Goal: Transaction & Acquisition: Book appointment/travel/reservation

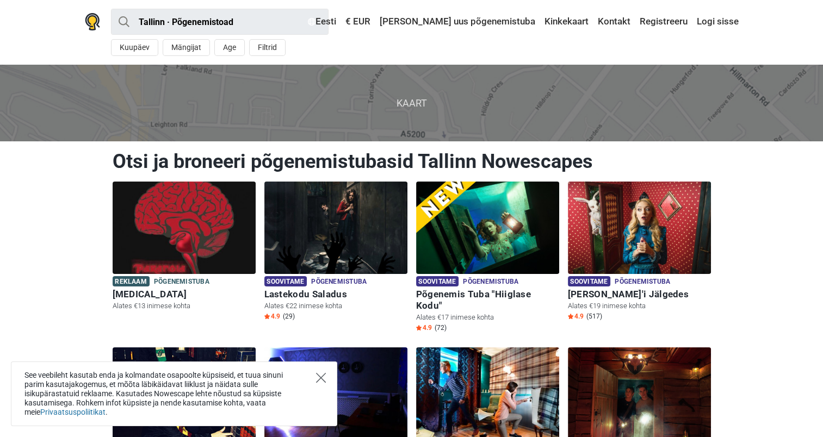
click at [320, 378] on icon "Close" at bounding box center [321, 378] width 10 height 10
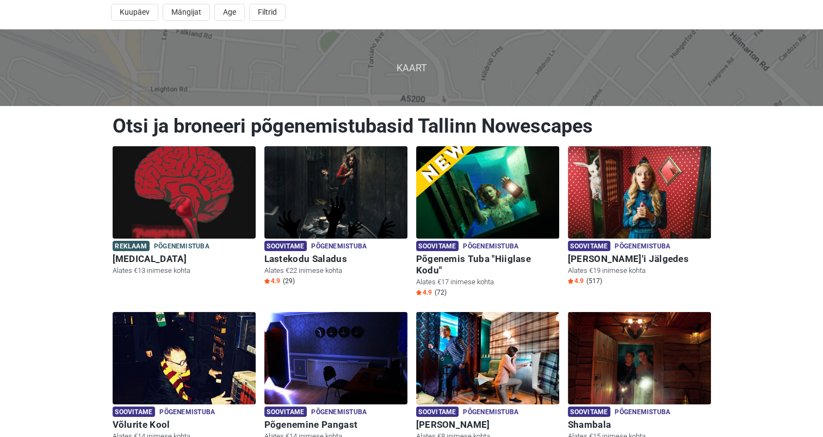
scroll to position [54, 0]
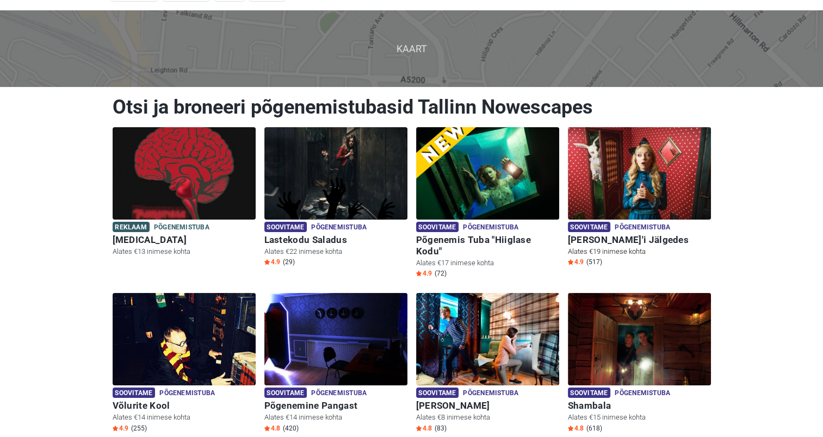
click at [629, 181] on img at bounding box center [639, 173] width 143 height 92
click at [655, 169] on img at bounding box center [639, 173] width 143 height 92
click at [646, 218] on img at bounding box center [639, 173] width 143 height 92
click at [649, 226] on span "Põgenemistuba" at bounding box center [642, 228] width 55 height 12
click at [624, 157] on img at bounding box center [639, 173] width 143 height 92
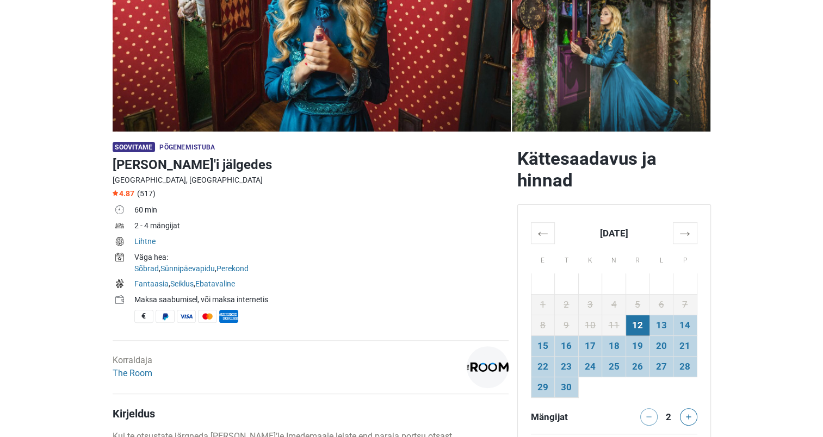
scroll to position [218, 0]
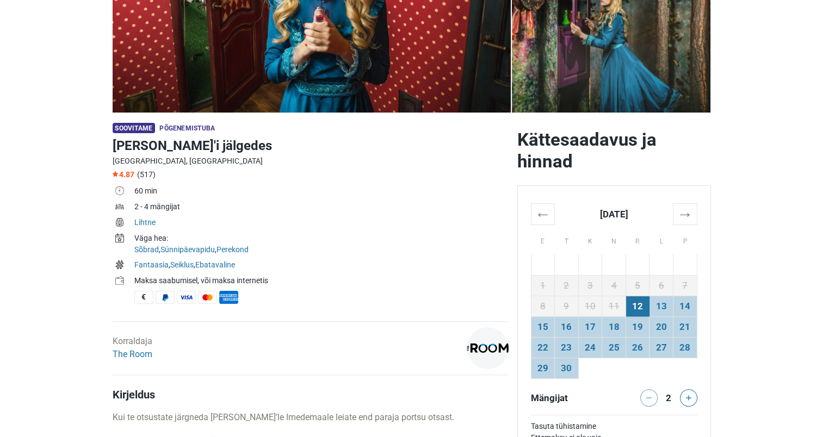
click at [642, 302] on td "12" at bounding box center [638, 306] width 24 height 21
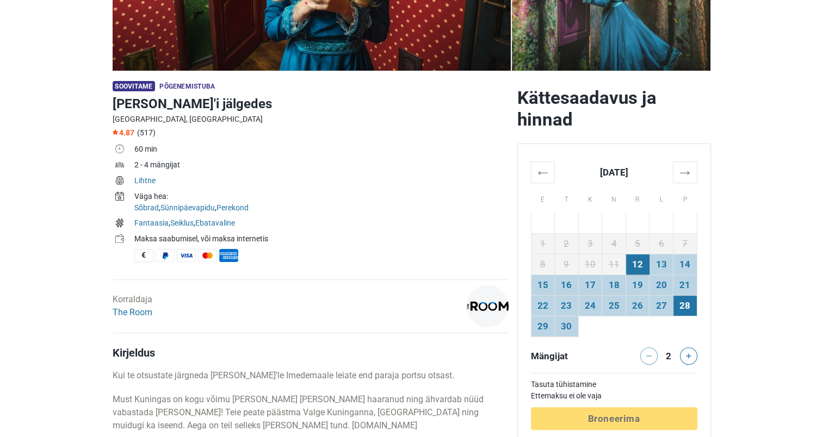
scroll to position [326, 0]
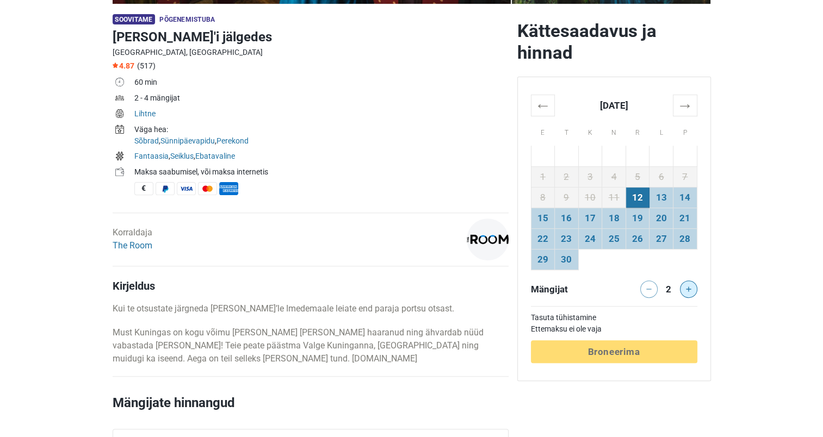
click at [683, 293] on button at bounding box center [688, 289] width 17 height 17
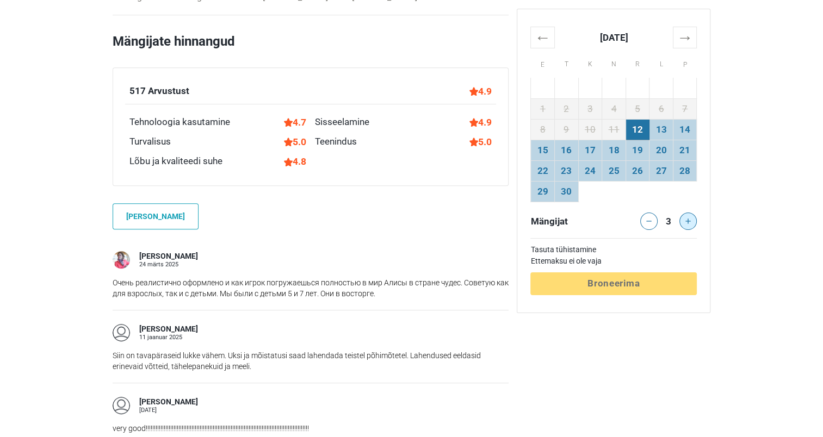
scroll to position [707, 0]
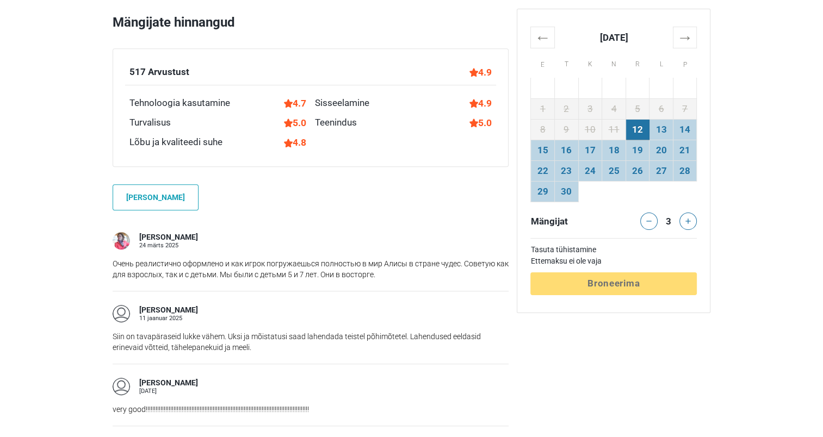
click at [621, 281] on div "Tasuta tühistamine Ettemaksu ei ole vaja Töötlemine Broneerima" at bounding box center [613, 266] width 166 height 57
click at [616, 288] on div "Tasuta tühistamine Ettemaksu ei ole vaja Töötlemine Broneerima" at bounding box center [613, 266] width 166 height 57
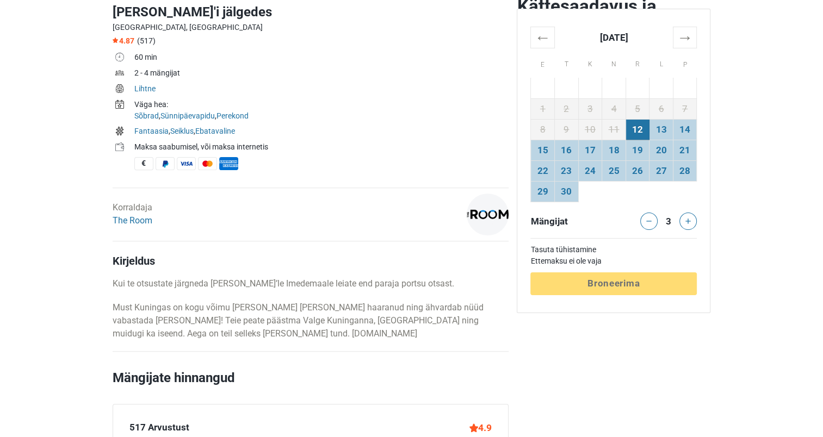
scroll to position [435, 0]
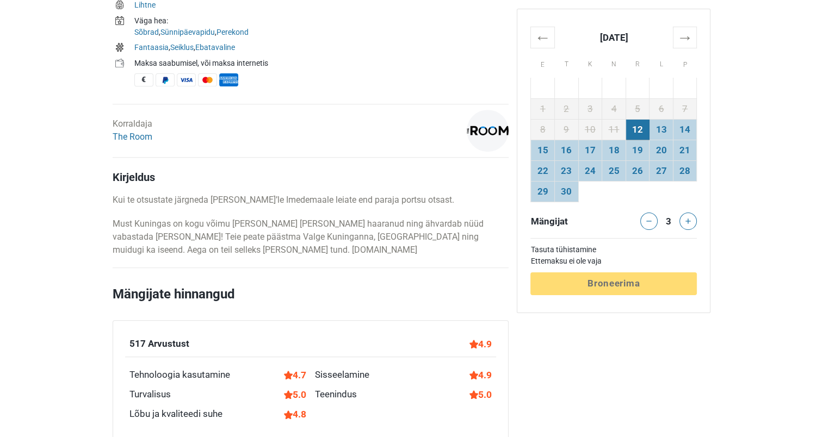
click at [600, 293] on div "Tasuta tühistamine Ettemaksu ei ole vaja Töötlemine Broneerima" at bounding box center [613, 266] width 166 height 57
click at [660, 128] on td "13" at bounding box center [661, 129] width 24 height 21
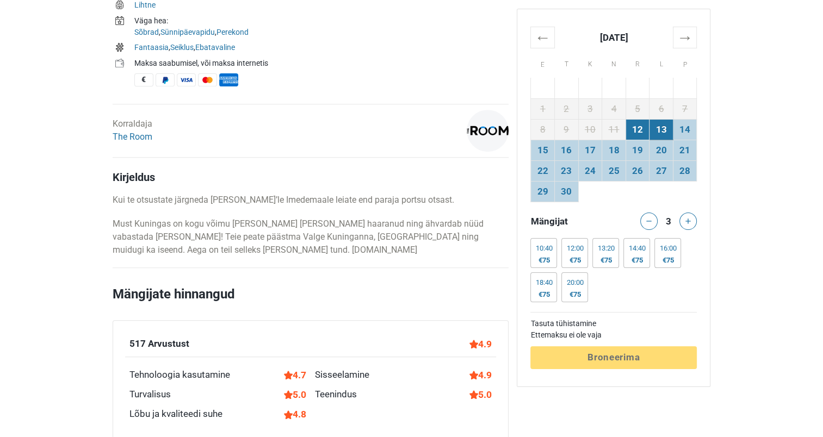
click at [642, 132] on td "12" at bounding box center [638, 129] width 24 height 21
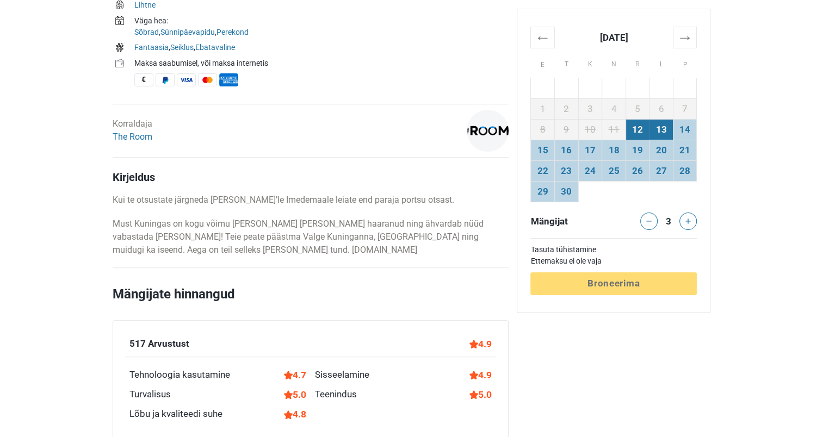
click at [661, 127] on td "13" at bounding box center [661, 129] width 24 height 21
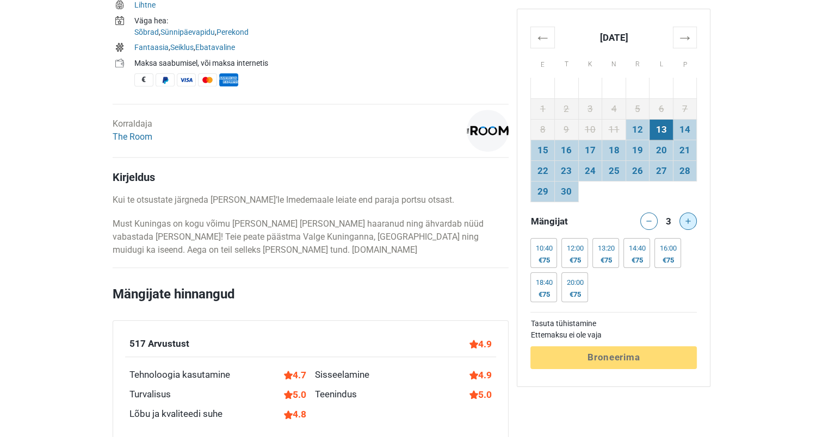
click at [692, 220] on button at bounding box center [687, 221] width 17 height 17
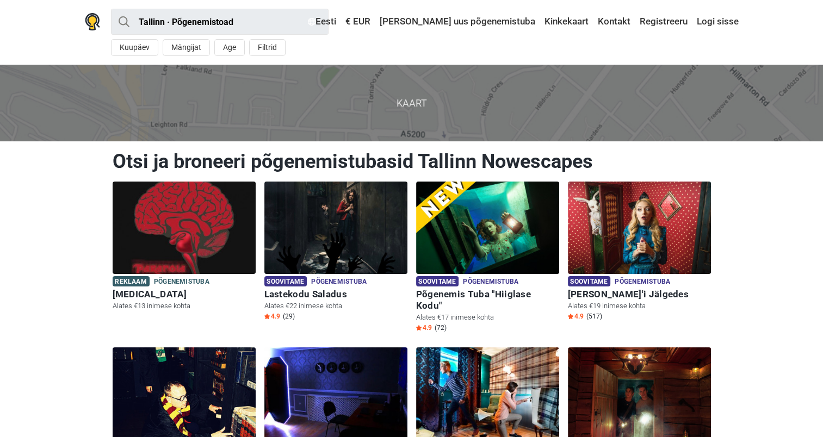
click at [442, 113] on span "Kaart" at bounding box center [411, 103] width 840 height 76
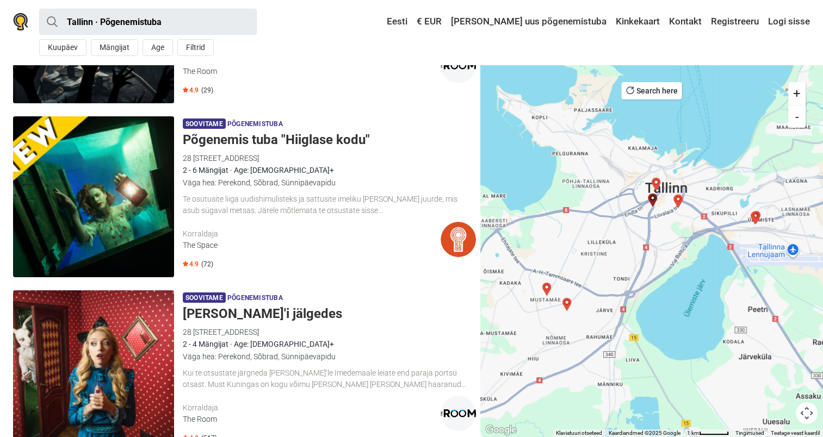
scroll to position [272, 0]
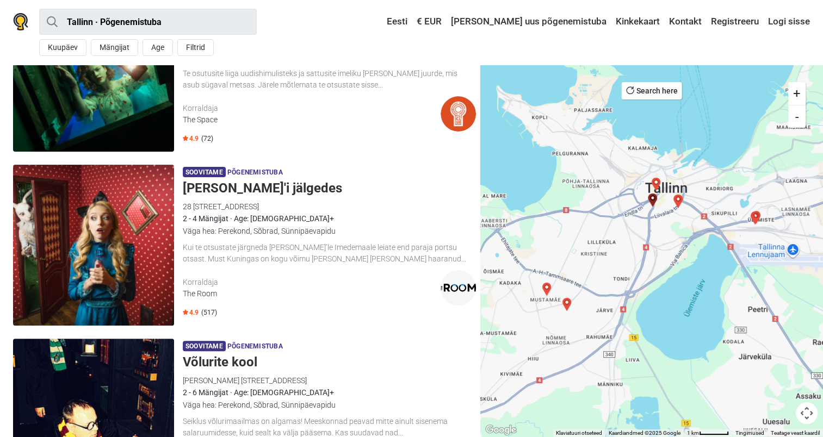
click at [119, 225] on img at bounding box center [93, 245] width 161 height 161
click at [756, 216] on img "2 Paranoid" at bounding box center [756, 217] width 13 height 13
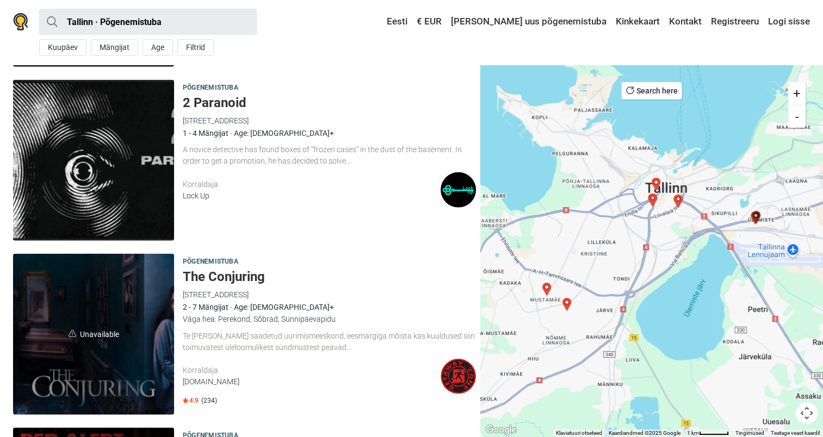
scroll to position [2631, 0]
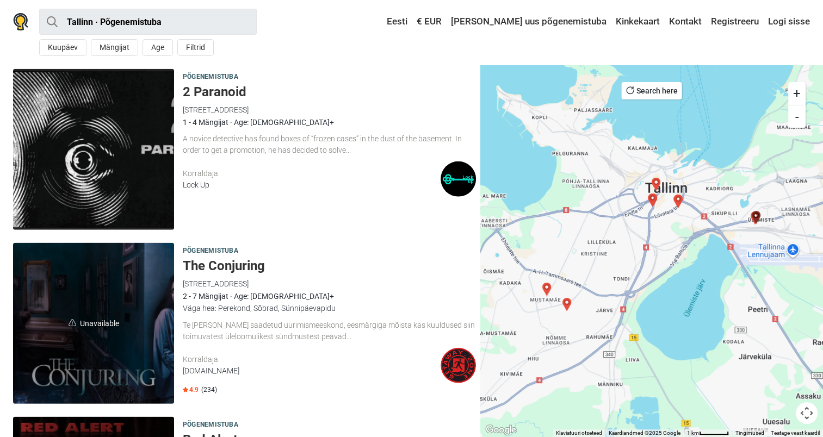
click at [679, 200] on img "Hääl pimedusest" at bounding box center [678, 201] width 13 height 13
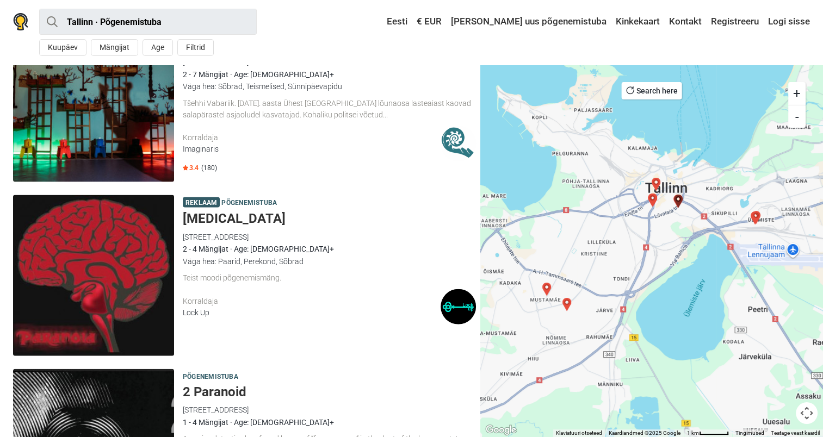
scroll to position [2282, 0]
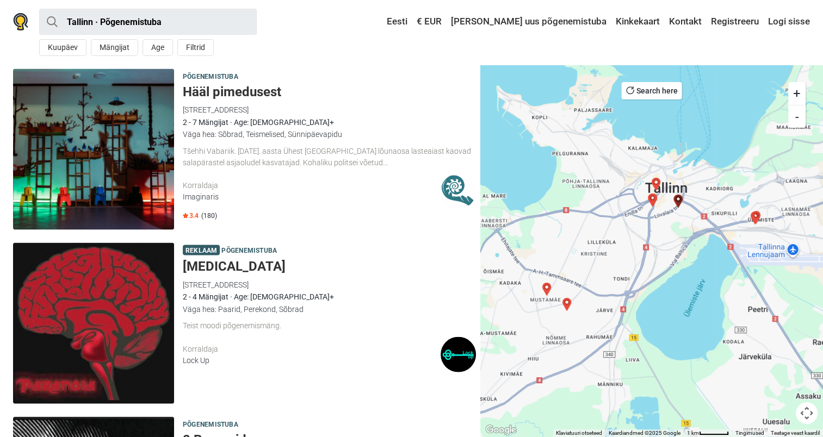
click at [656, 183] on img "Red Alert" at bounding box center [655, 184] width 13 height 13
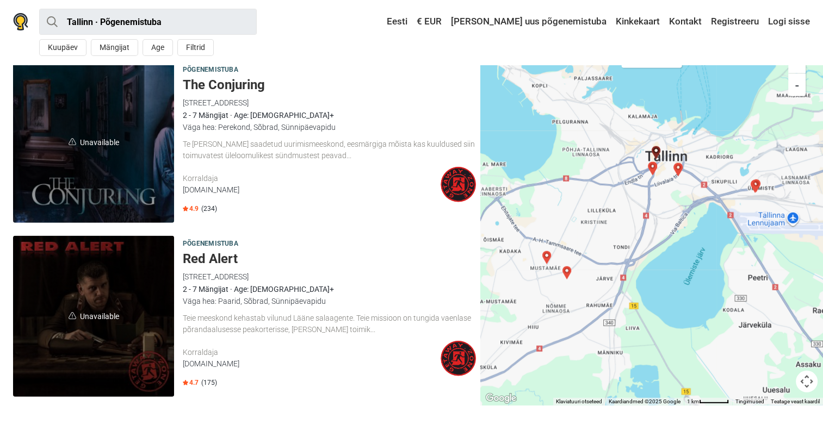
scroll to position [2813, 0]
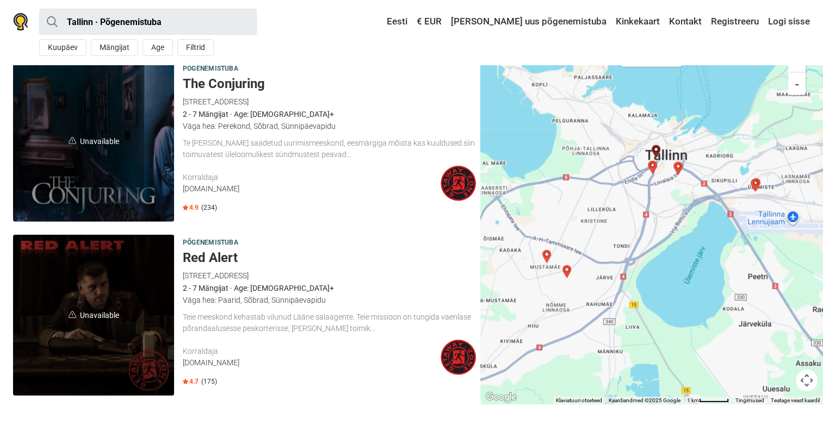
click at [655, 172] on img "Lastekodu saladus" at bounding box center [652, 167] width 13 height 13
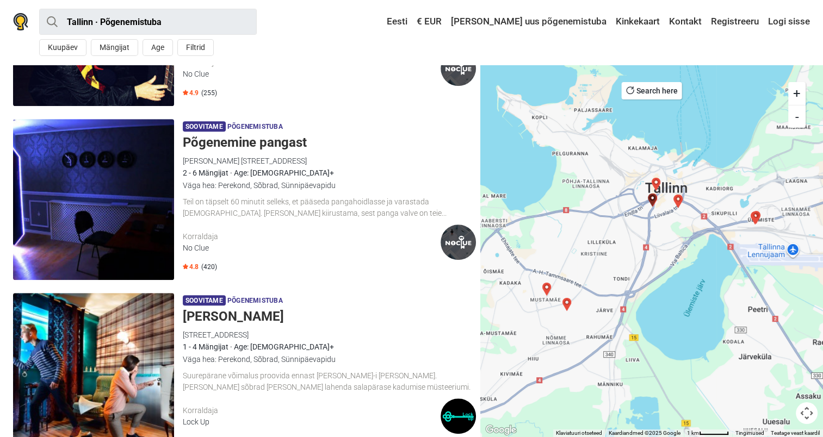
scroll to position [20, 0]
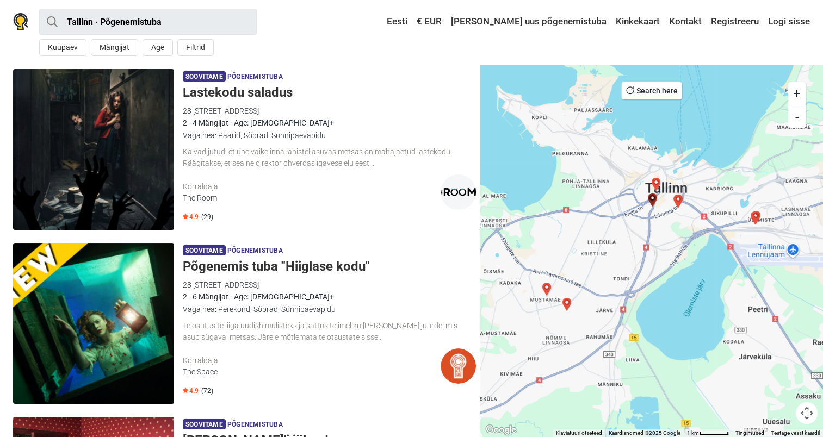
click at [568, 307] on img "Põgenemine pangast" at bounding box center [566, 304] width 13 height 13
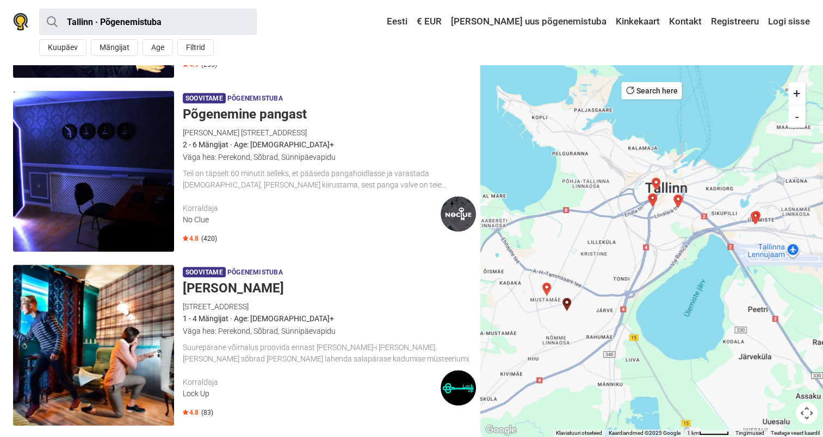
scroll to position [716, 0]
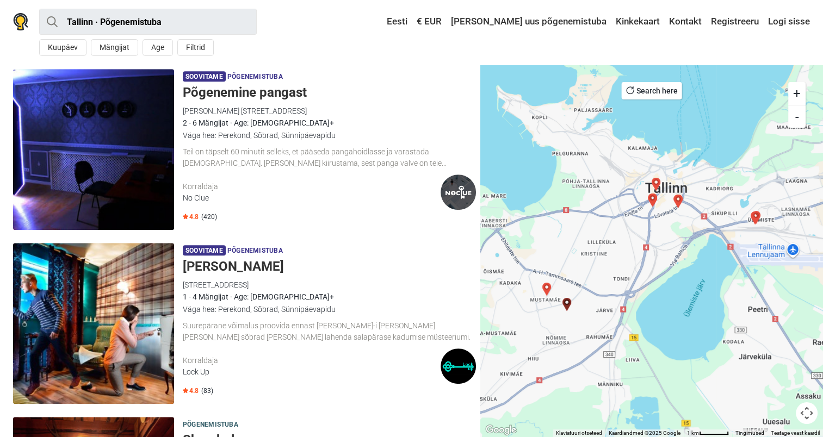
click at [548, 287] on img "Radiatsioon" at bounding box center [546, 289] width 13 height 13
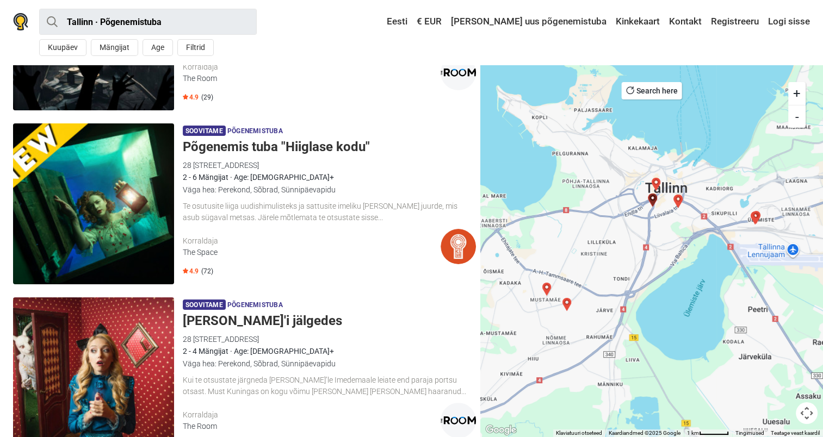
scroll to position [205, 0]
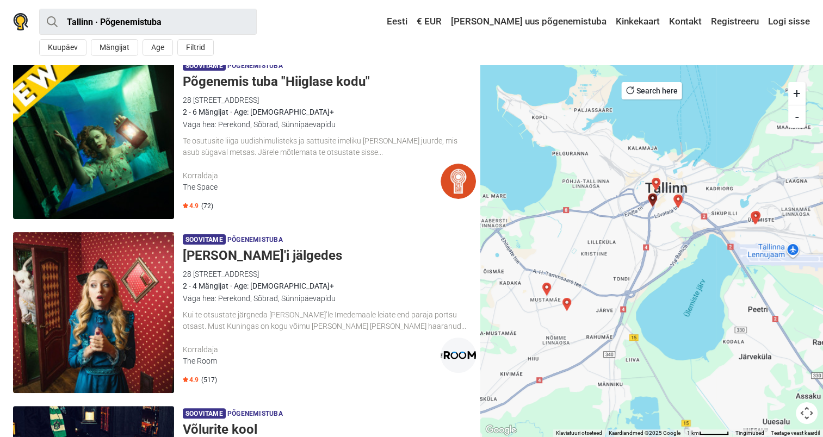
click at [459, 361] on img at bounding box center [458, 355] width 35 height 35
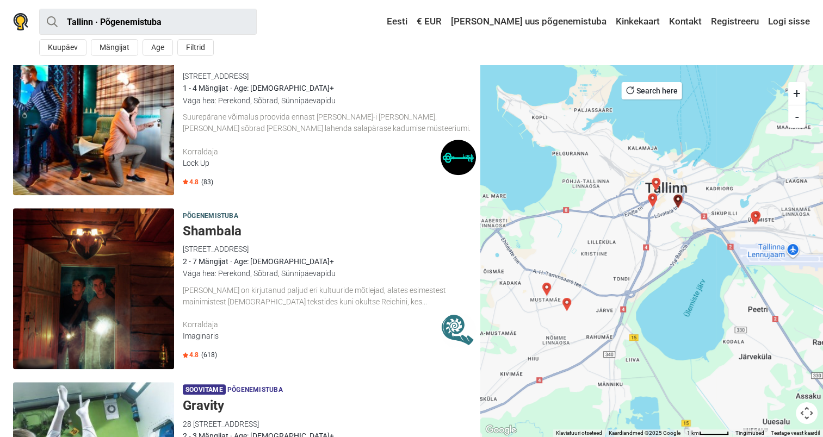
scroll to position [979, 0]
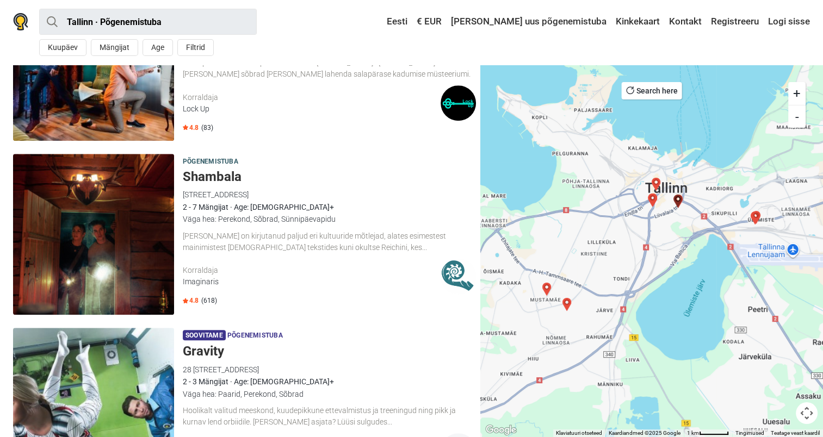
click at [135, 239] on img at bounding box center [93, 234] width 161 height 161
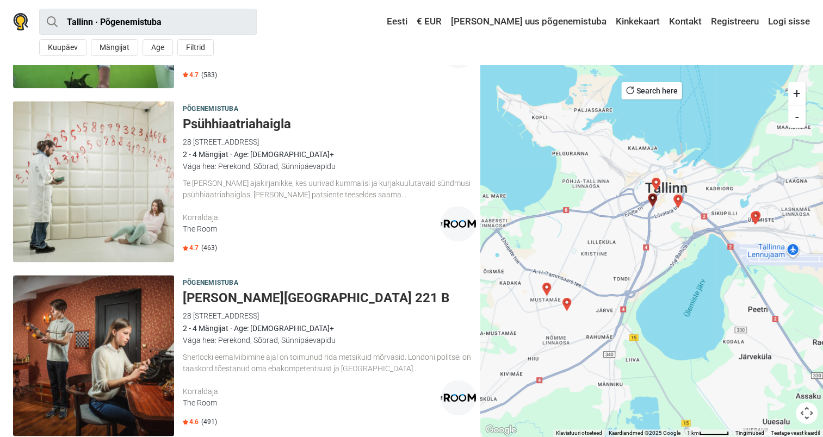
scroll to position [1414, 0]
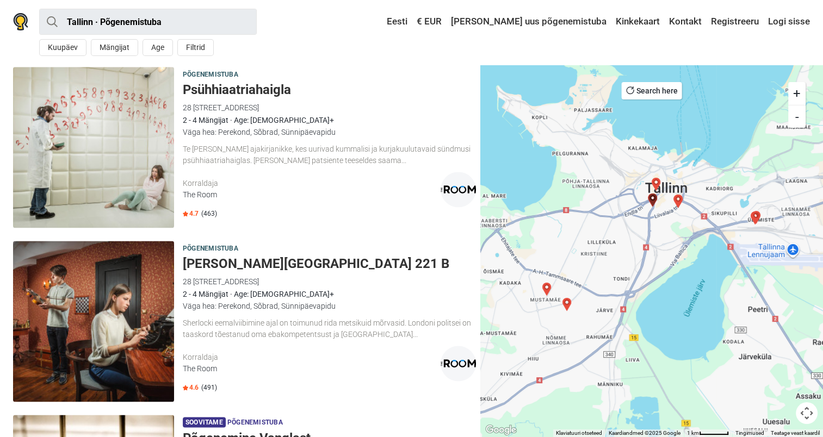
click at [144, 133] on img at bounding box center [93, 147] width 161 height 161
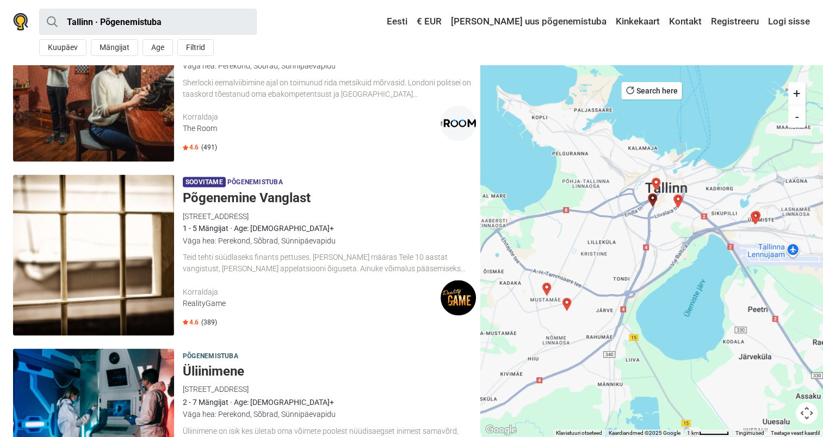
scroll to position [1741, 0]
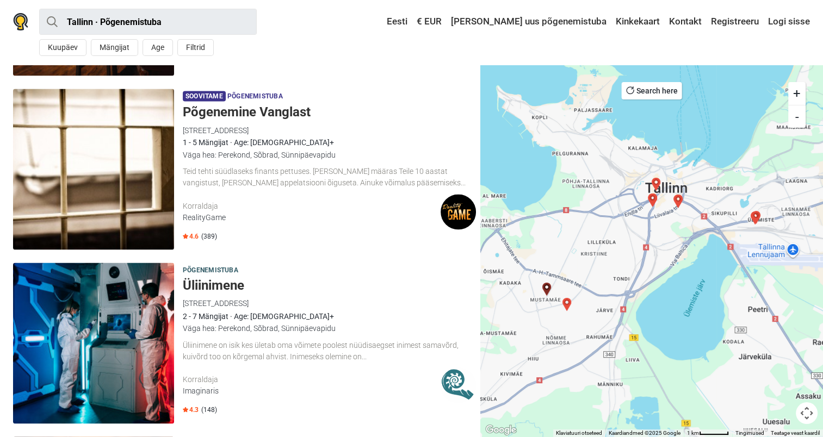
click at [107, 168] on img at bounding box center [93, 169] width 161 height 161
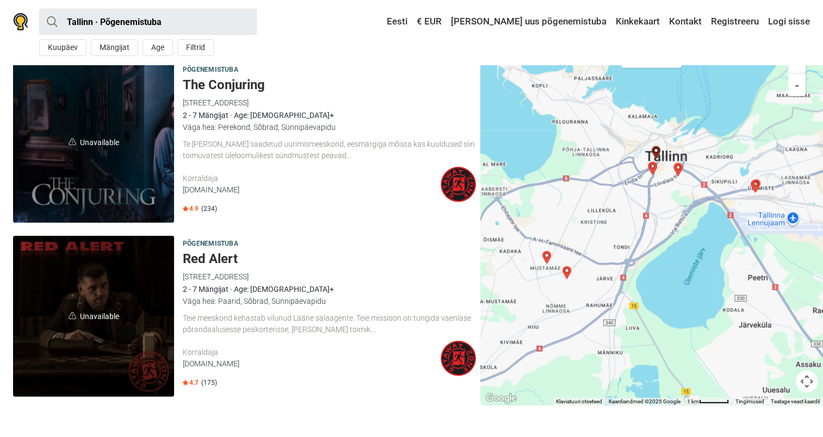
scroll to position [2813, 0]
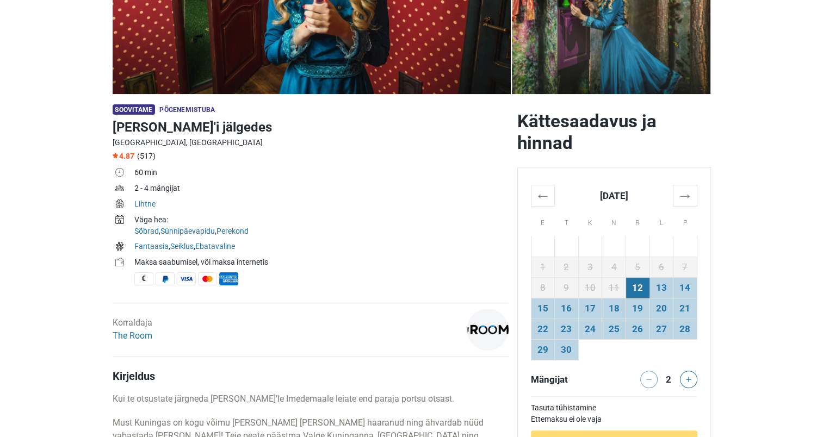
scroll to position [326, 0]
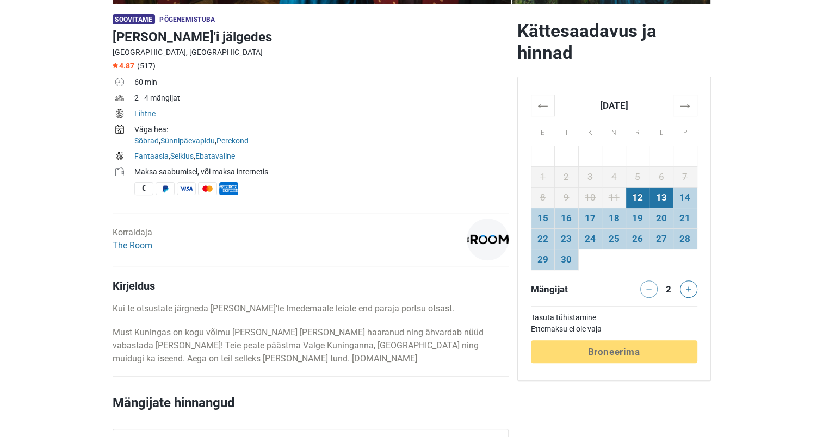
click at [663, 193] on td "13" at bounding box center [661, 197] width 24 height 21
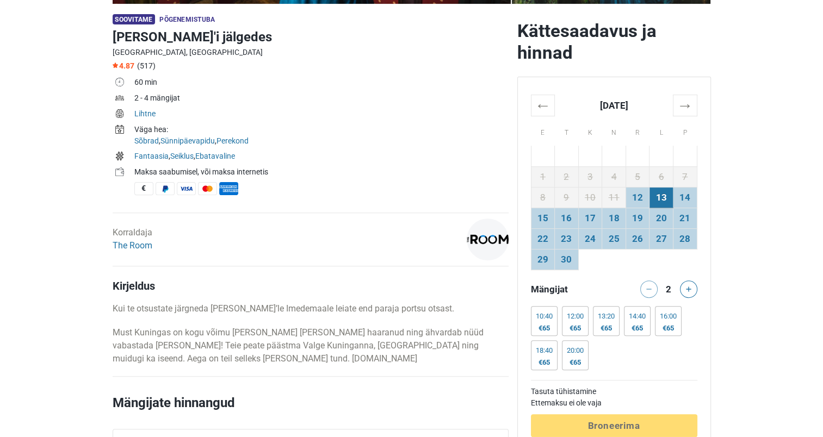
scroll to position [381, 0]
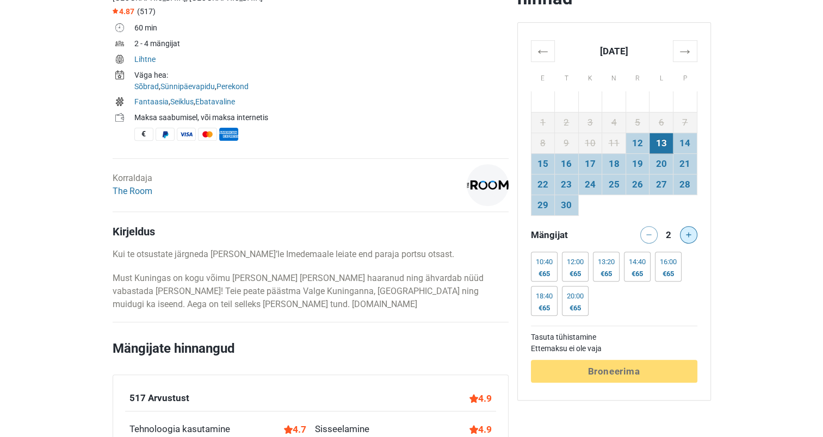
click at [685, 233] on button at bounding box center [688, 234] width 17 height 17
click at [677, 274] on div "€80" at bounding box center [668, 274] width 17 height 9
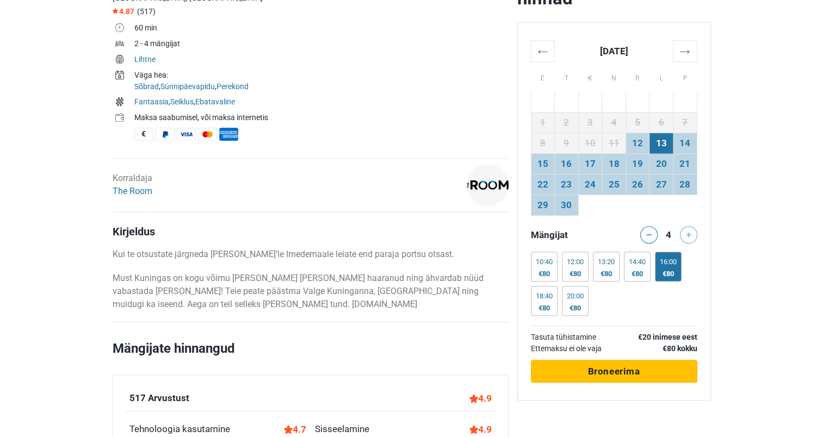
click at [617, 370] on span "Broneerima" at bounding box center [613, 371] width 52 height 11
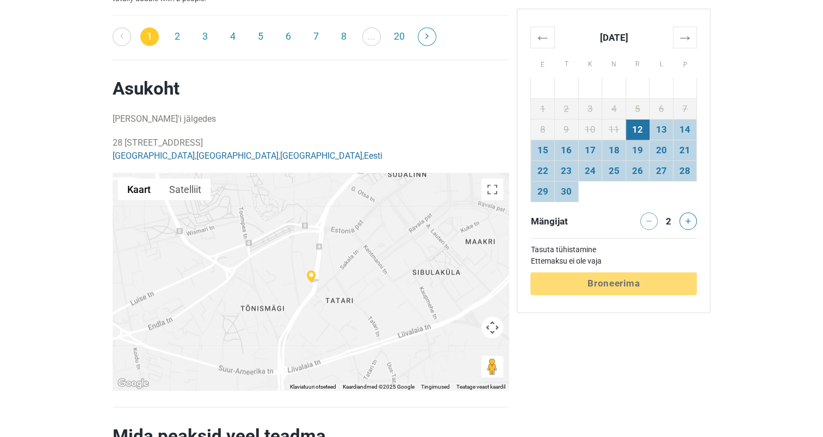
scroll to position [1958, 0]
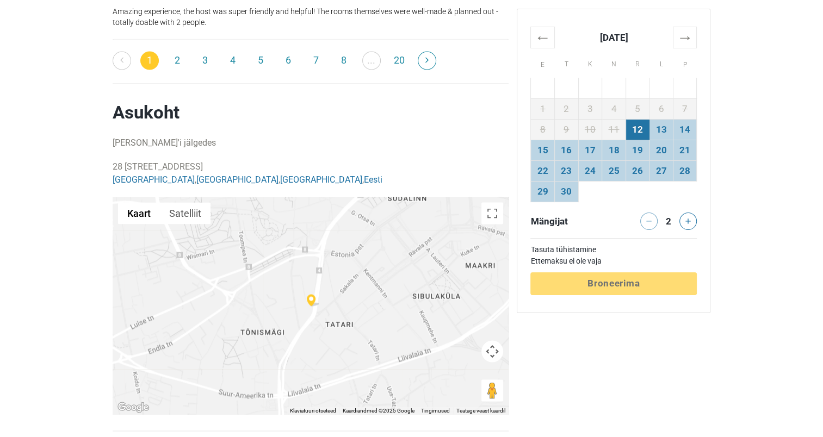
click at [312, 294] on img at bounding box center [313, 300] width 13 height 13
click at [314, 293] on div at bounding box center [311, 306] width 396 height 218
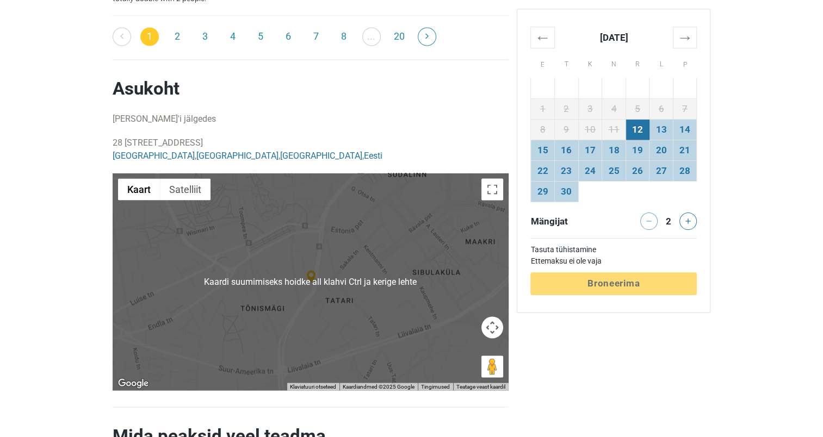
scroll to position [2013, 0]
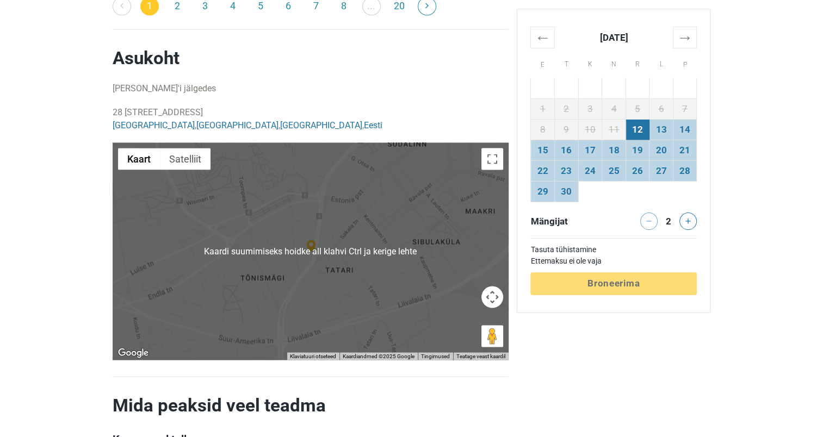
click at [283, 267] on div at bounding box center [311, 252] width 396 height 218
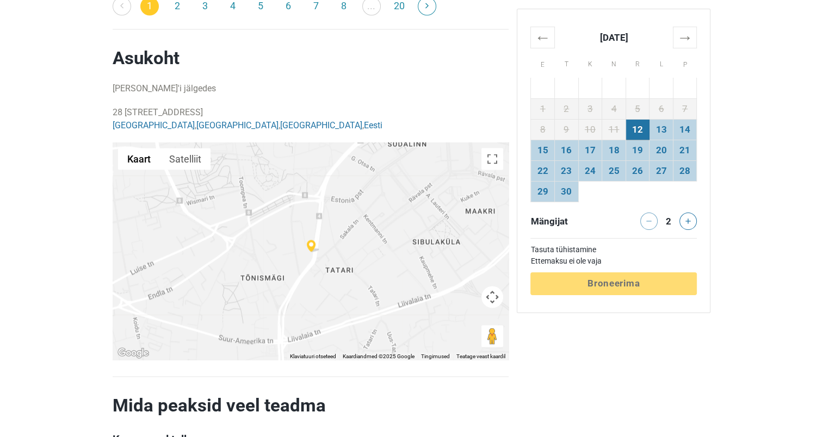
click at [286, 263] on div at bounding box center [311, 252] width 396 height 218
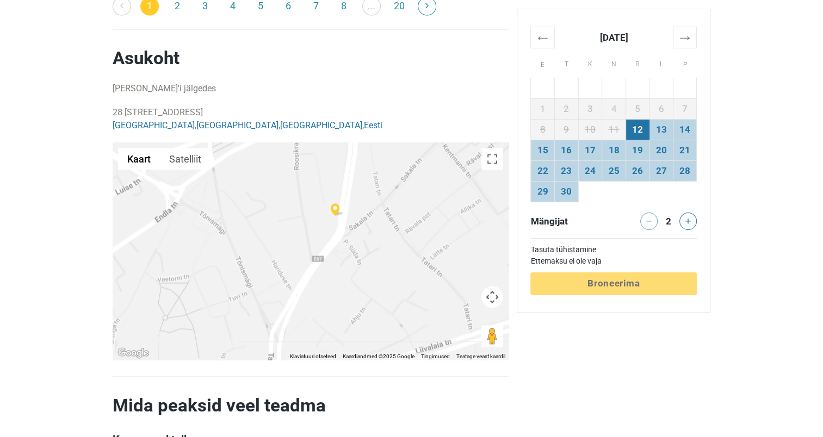
click at [322, 216] on div at bounding box center [311, 252] width 396 height 218
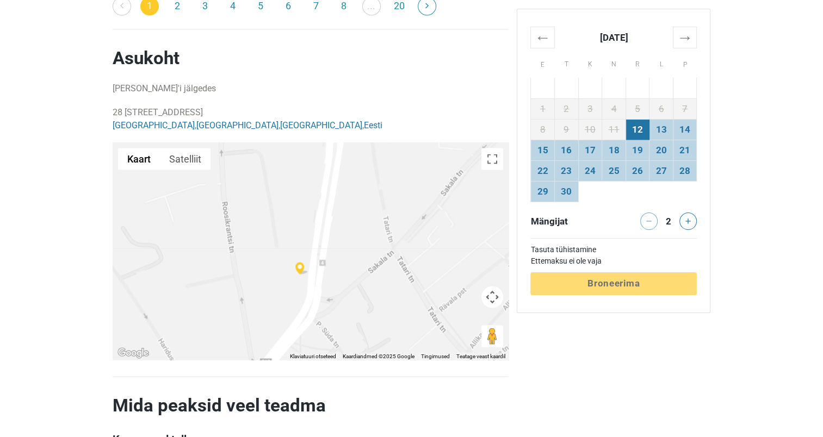
drag, startPoint x: 352, startPoint y: 202, endPoint x: 304, endPoint y: 300, distance: 108.7
click at [298, 301] on div at bounding box center [311, 252] width 396 height 218
click at [337, 259] on div at bounding box center [311, 252] width 396 height 218
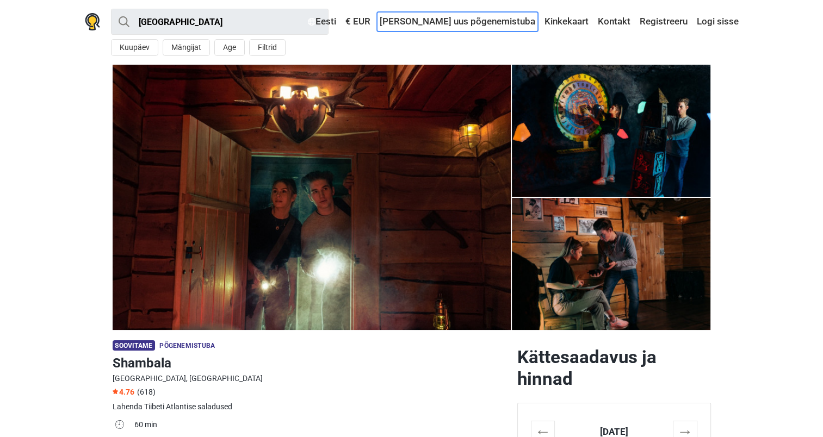
click at [467, 22] on link "[PERSON_NAME] uus põgenemistuba" at bounding box center [457, 22] width 161 height 20
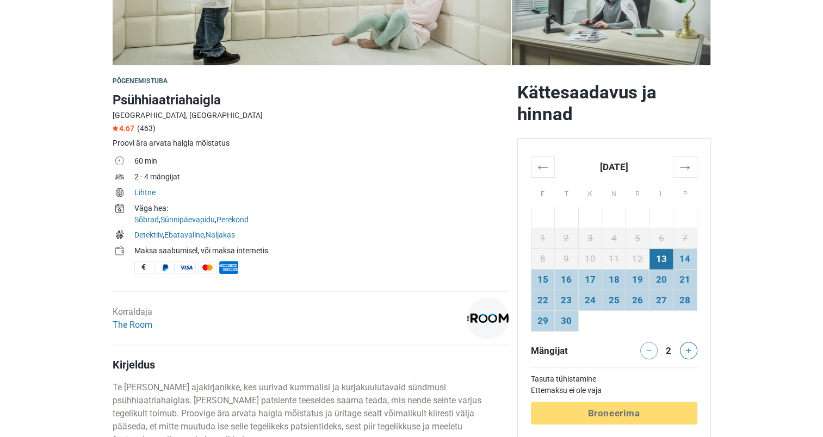
scroll to position [272, 0]
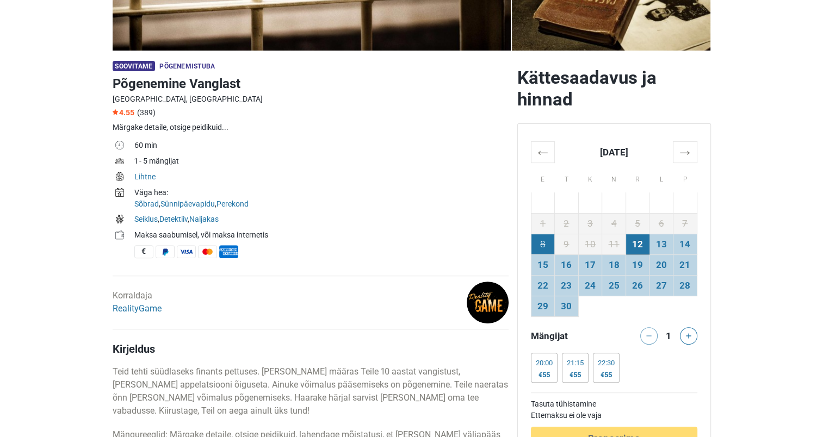
scroll to position [326, 0]
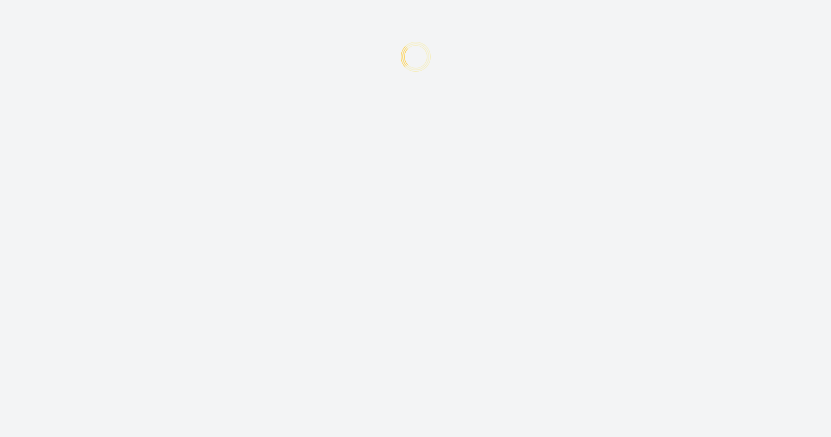
type input "+372"
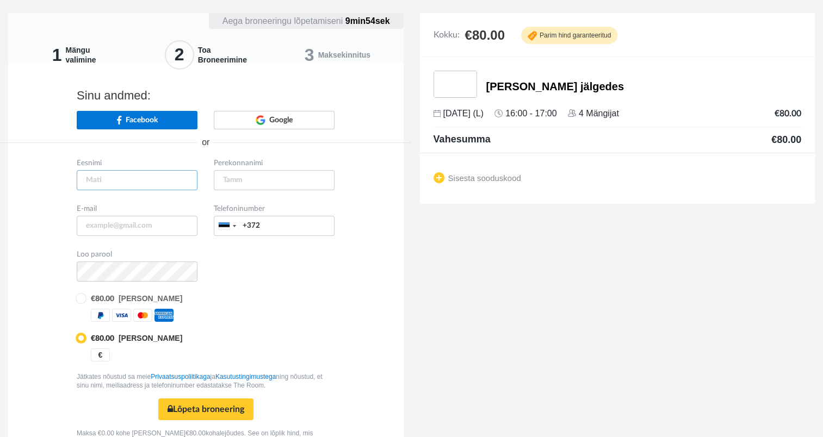
click at [121, 180] on input "text" at bounding box center [137, 180] width 121 height 20
type input "Ljudmilla"
type input "Pilk"
type input "[EMAIL_ADDRESS][DOMAIN_NAME]"
click at [280, 231] on input "+372" at bounding box center [274, 226] width 121 height 20
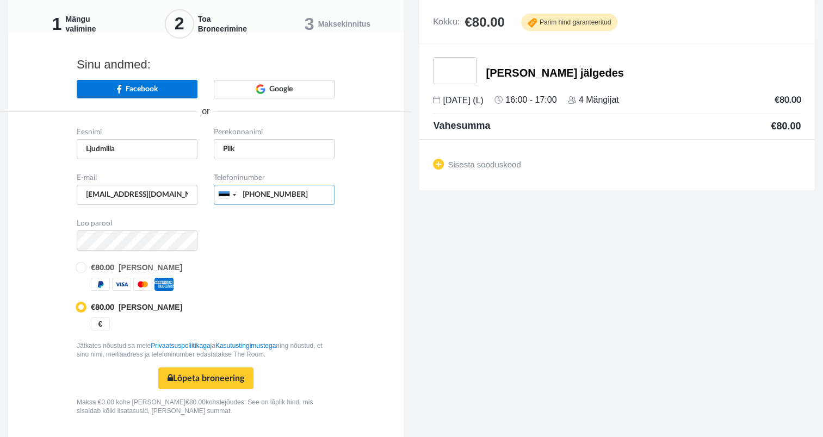
scroll to position [47, 0]
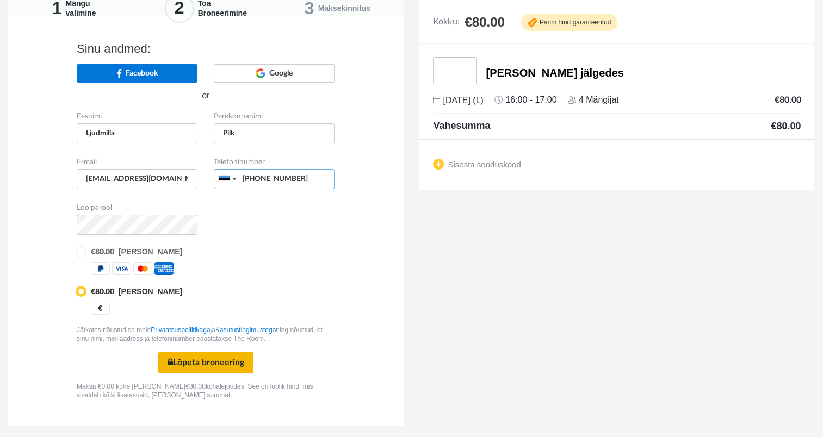
type input "+37255677551"
click at [214, 362] on button "Lõpeta broneering Turvaline makse" at bounding box center [205, 363] width 95 height 22
click at [201, 359] on button "Lõpeta broneering Turvaline makse" at bounding box center [205, 363] width 95 height 22
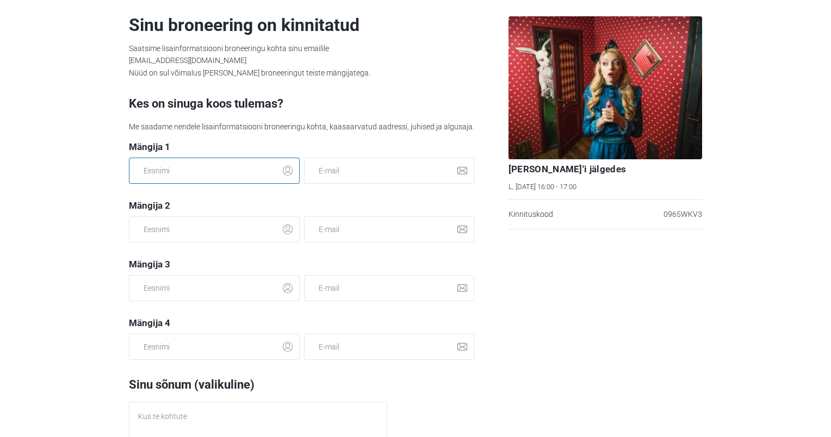
click at [194, 174] on input "text" at bounding box center [214, 171] width 171 height 26
type input "Ljudmilla"
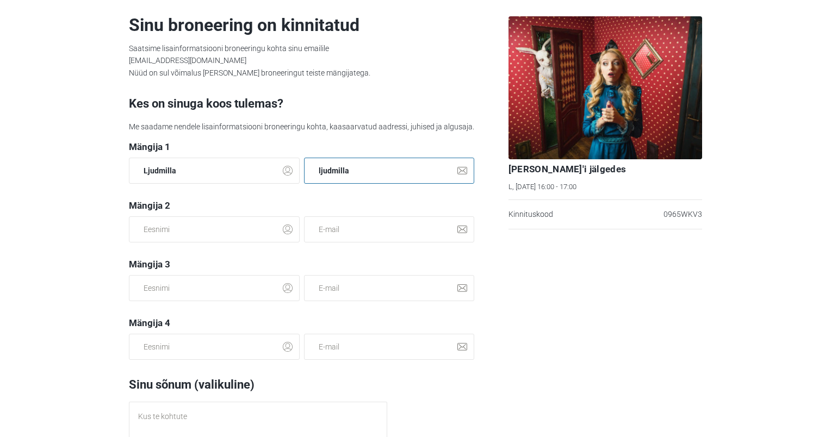
type input "[EMAIL_ADDRESS][DOMAIN_NAME]"
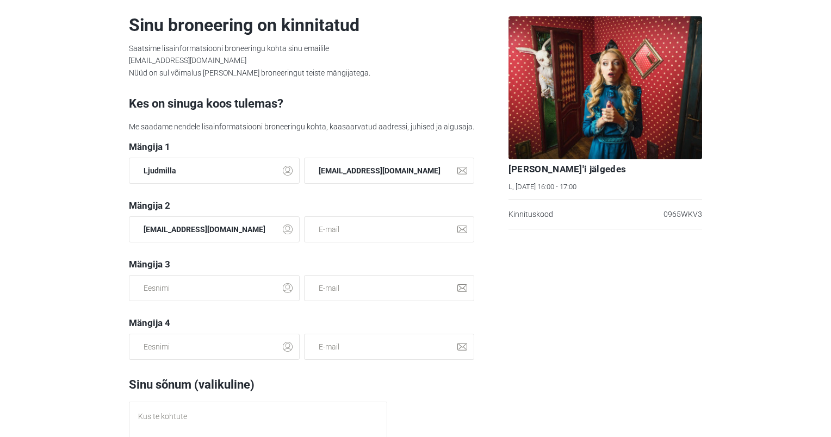
type input "[EMAIL_ADDRESS][DOMAIN_NAME]"
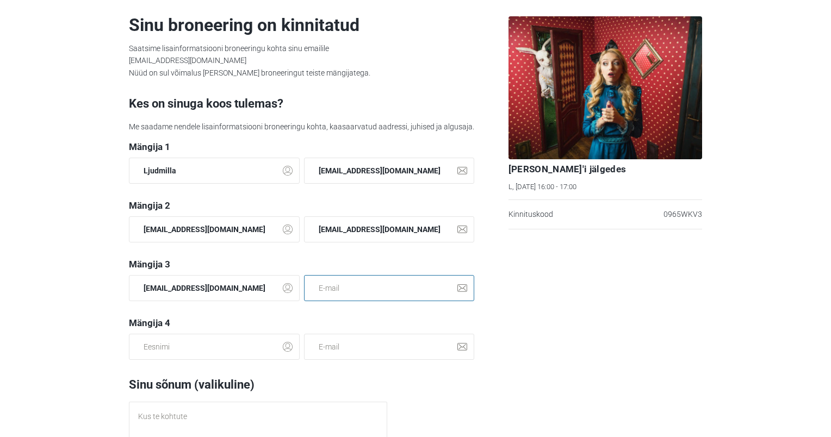
type input "[EMAIL_ADDRESS][DOMAIN_NAME]"
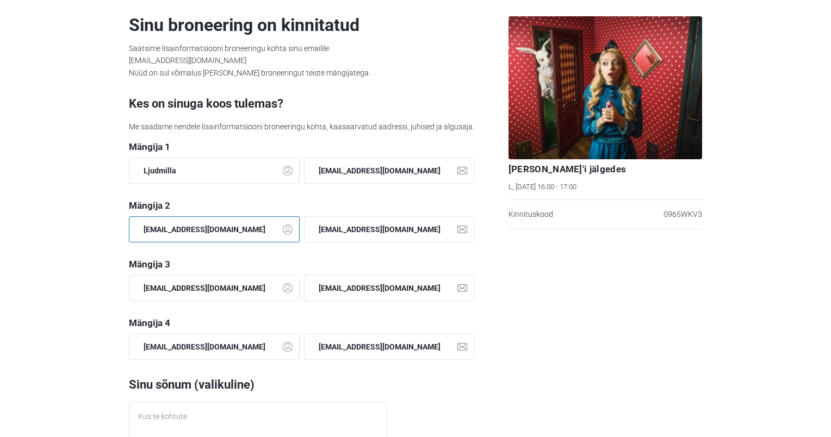
drag, startPoint x: 250, startPoint y: 231, endPoint x: 122, endPoint y: 233, distance: 127.3
click at [127, 233] on div "[EMAIL_ADDRESS][DOMAIN_NAME]" at bounding box center [214, 237] width 175 height 42
type input "illimar.pilk@gmail.com"
drag, startPoint x: 233, startPoint y: 232, endPoint x: 110, endPoint y: 230, distance: 122.9
click at [112, 230] on div "Sinu broneering on kinnitatud Saatsime lisainformatsiooni broneeringu kohta sin…" at bounding box center [415, 241] width 607 height 483
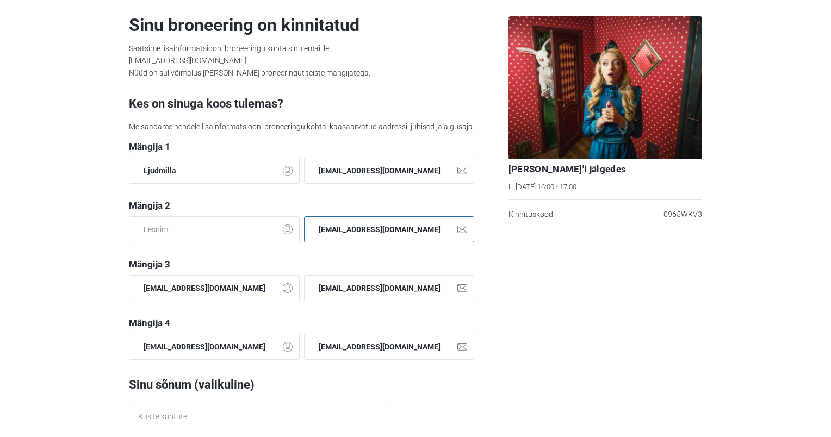
drag, startPoint x: 411, startPoint y: 233, endPoint x: 265, endPoint y: 237, distance: 145.8
click at [265, 237] on div "[EMAIL_ADDRESS][DOMAIN_NAME]" at bounding box center [302, 237] width 350 height 42
paste input "illimar.pilk"
type input "illimar.pilk@gmail.com"
drag, startPoint x: 191, startPoint y: 235, endPoint x: 182, endPoint y: 237, distance: 9.0
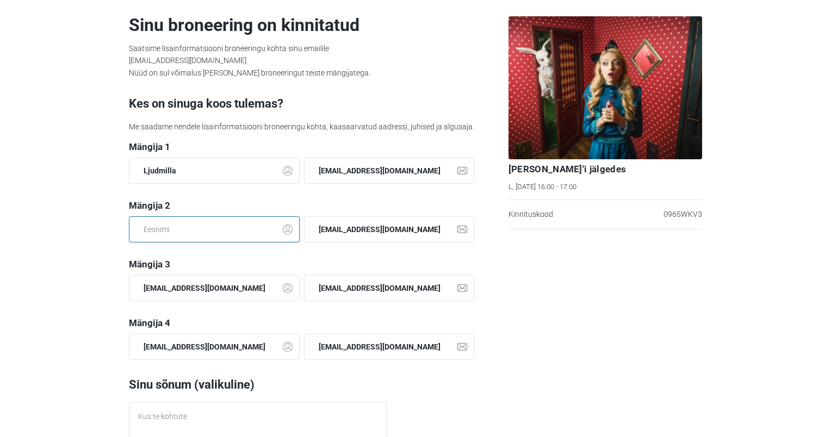
click at [191, 235] on input "text" at bounding box center [214, 229] width 171 height 26
type input "Illimar"
click at [112, 226] on div "Sinu broneering on kinnitatud Saatsime lisainformatsiooni broneeringu kohta sin…" at bounding box center [415, 241] width 607 height 483
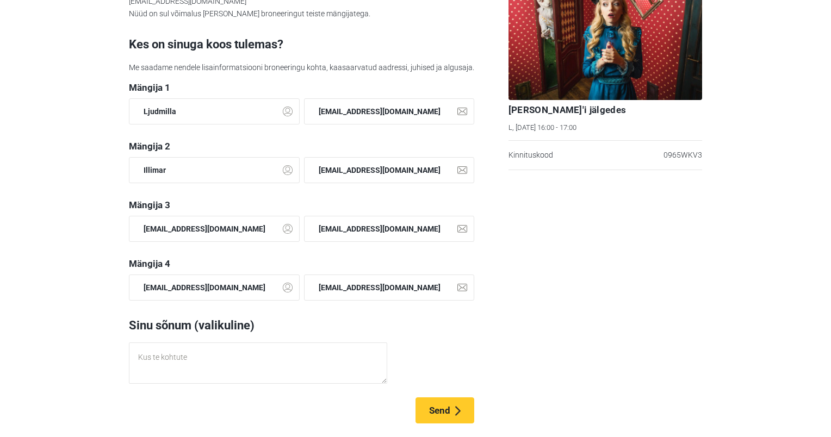
scroll to position [61, 0]
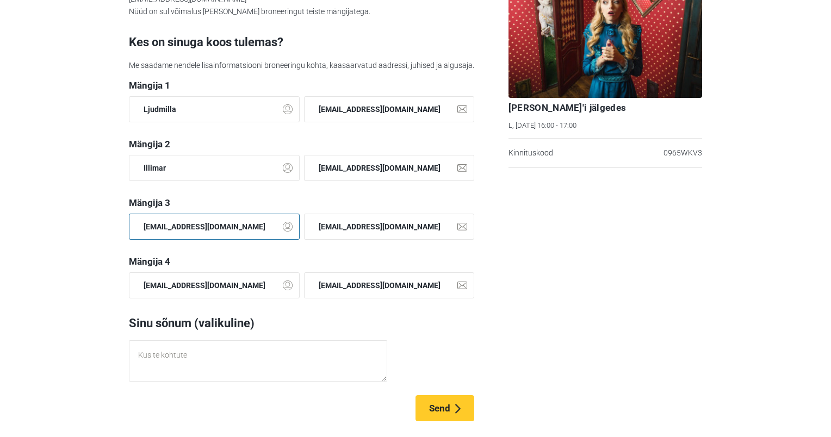
drag, startPoint x: 259, startPoint y: 227, endPoint x: 60, endPoint y: 226, distance: 198.5
click at [60, 226] on section "Sinu broneering on kinnitatud Saatsime lisainformatsiooni broneeringu kohta sin…" at bounding box center [415, 218] width 831 height 437
type input "Stevin"
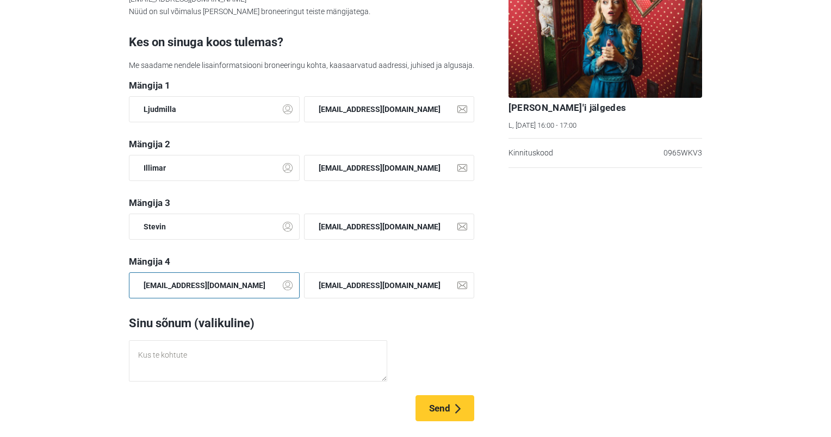
drag, startPoint x: 236, startPoint y: 287, endPoint x: 70, endPoint y: 285, distance: 166.5
click at [70, 285] on section "Sinu broneering on kinnitatud Saatsime lisainformatsiooni broneeringu kohta sin…" at bounding box center [415, 218] width 831 height 437
type input "Adele"
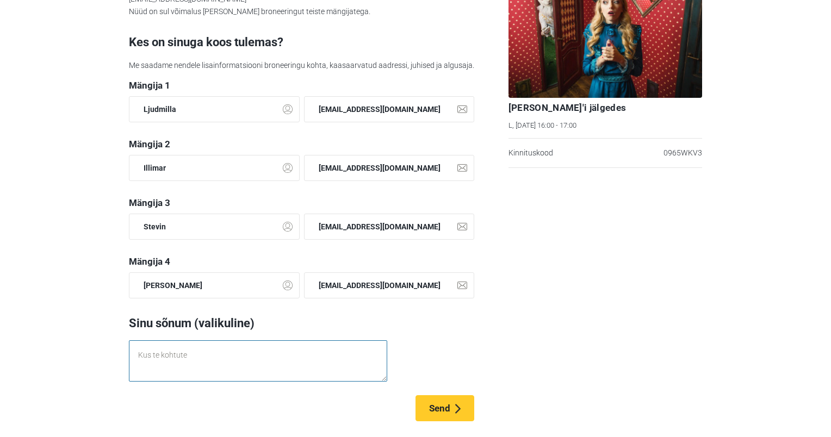
click at [181, 357] on textarea at bounding box center [258, 361] width 258 height 41
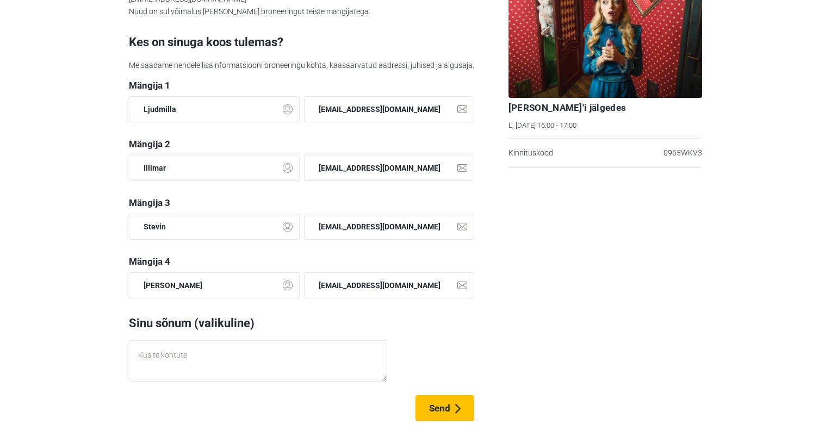
click at [444, 410] on span "Send" at bounding box center [439, 408] width 21 height 11
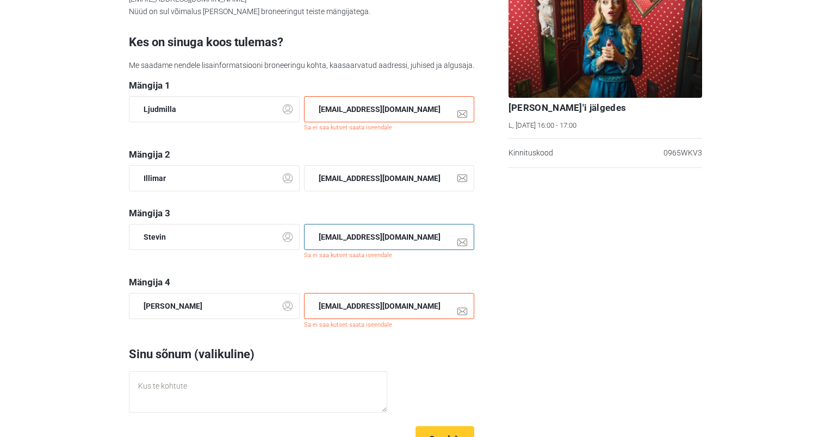
drag, startPoint x: 407, startPoint y: 237, endPoint x: 238, endPoint y: 244, distance: 169.3
click at [238, 244] on div "Stevin ljudmilla85@gmail.com Sa ei saa kutset saata iseendale" at bounding box center [302, 250] width 350 height 53
drag, startPoint x: 409, startPoint y: 307, endPoint x: 255, endPoint y: 308, distance: 154.5
click at [255, 308] on div "Adele ljudmilla85@gmail.com Sa ei saa kutset saata iseendale" at bounding box center [302, 319] width 350 height 53
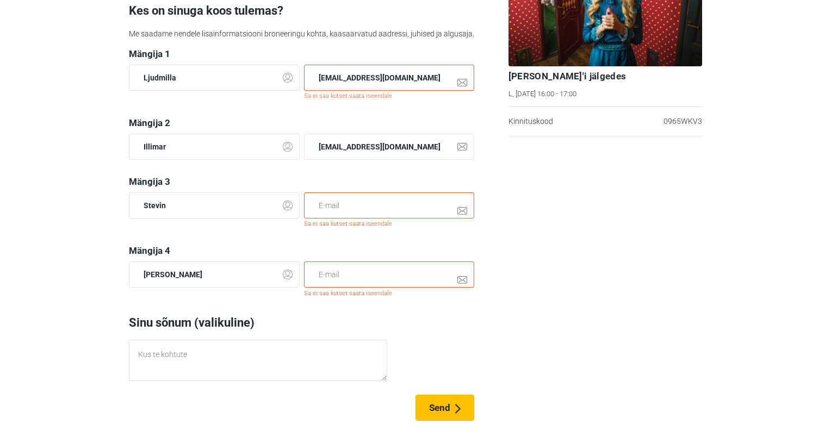
click at [440, 412] on span "Send" at bounding box center [439, 408] width 21 height 11
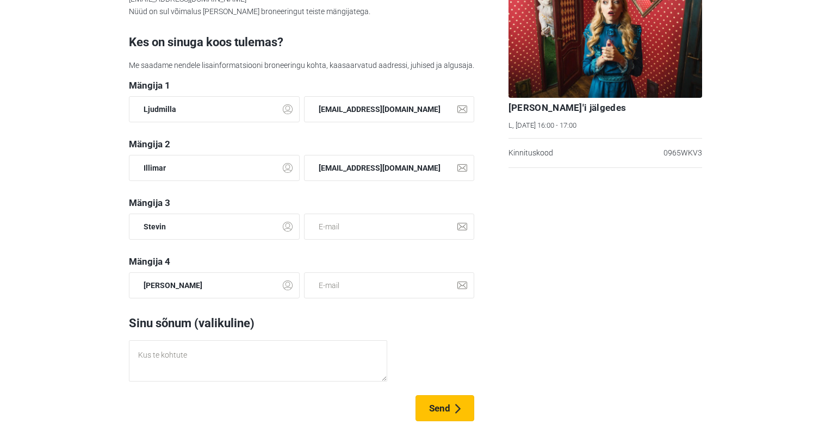
scroll to position [72, 0]
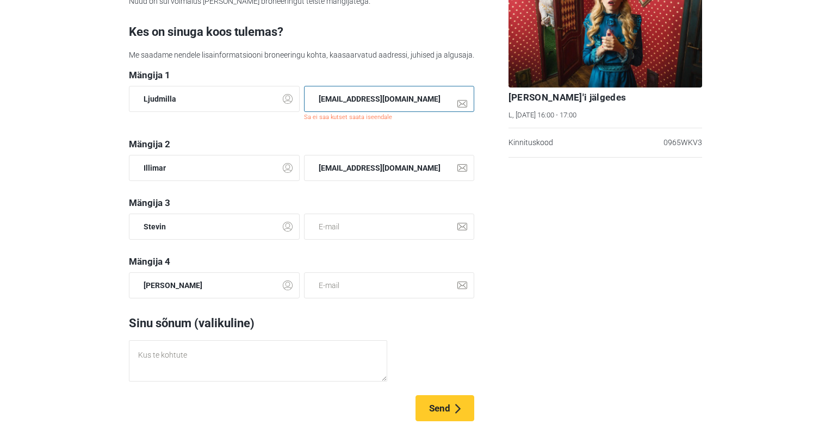
drag, startPoint x: 409, startPoint y: 101, endPoint x: 291, endPoint y: 101, distance: 117.5
click at [291, 101] on div "Ljudmilla ljudmilla85@gmail.com Sa ei saa kutset saata iseendale" at bounding box center [302, 112] width 350 height 53
click at [430, 405] on span "Send" at bounding box center [439, 408] width 21 height 11
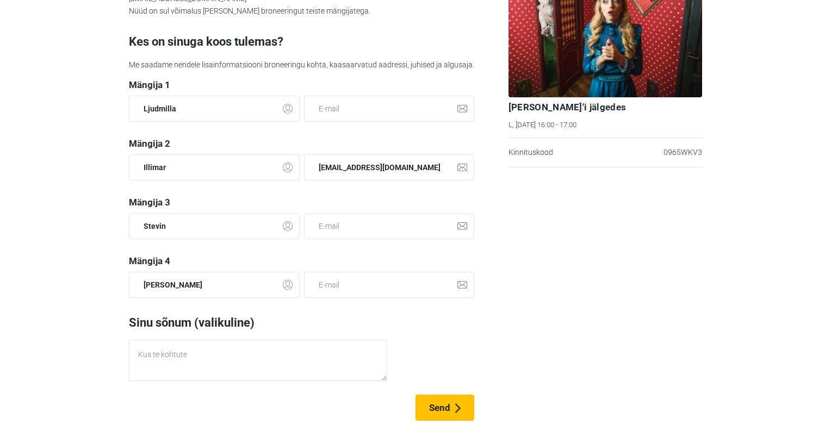
scroll to position [61, 0]
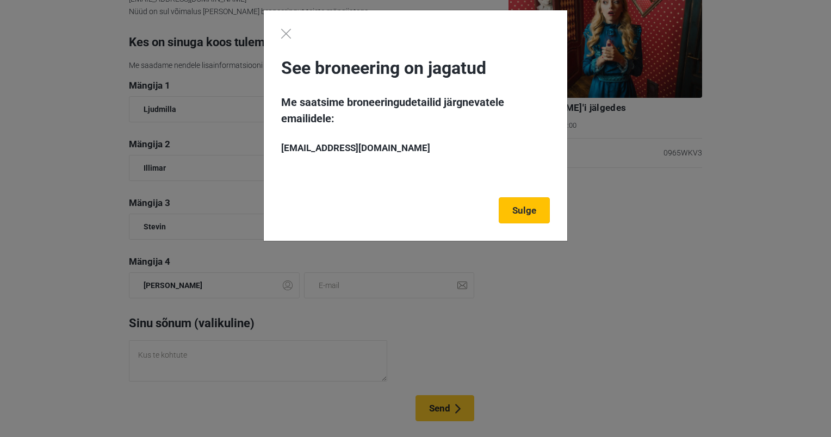
click at [525, 211] on link "Sulge" at bounding box center [524, 210] width 51 height 26
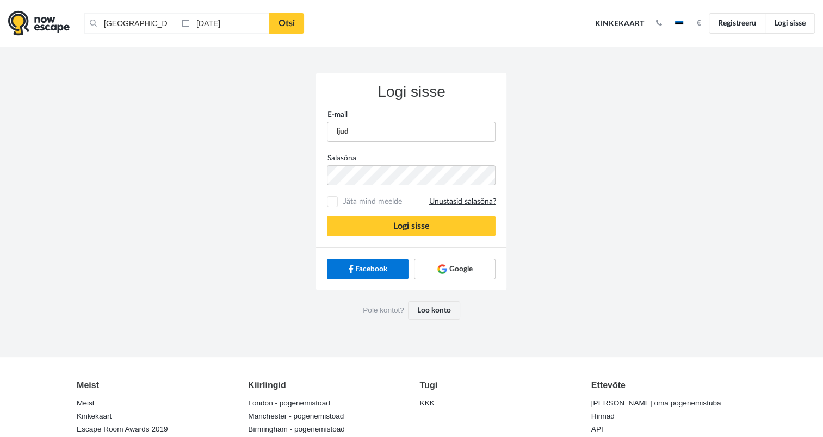
type input "[EMAIL_ADDRESS][DOMAIN_NAME]"
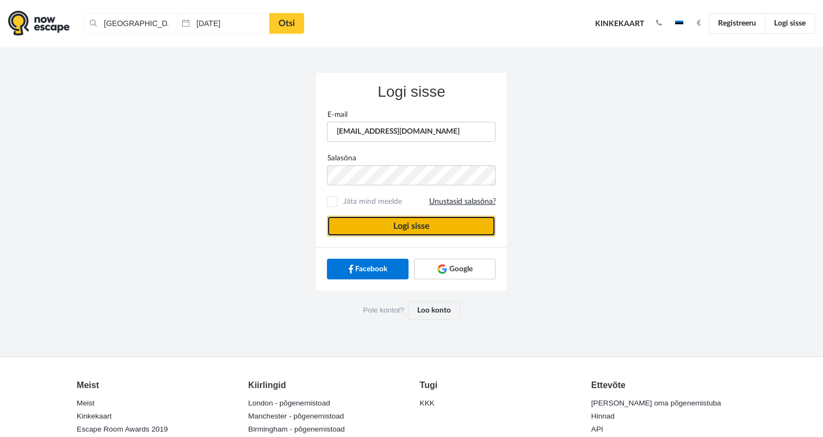
click at [400, 231] on button "Logi sisse" at bounding box center [411, 226] width 169 height 21
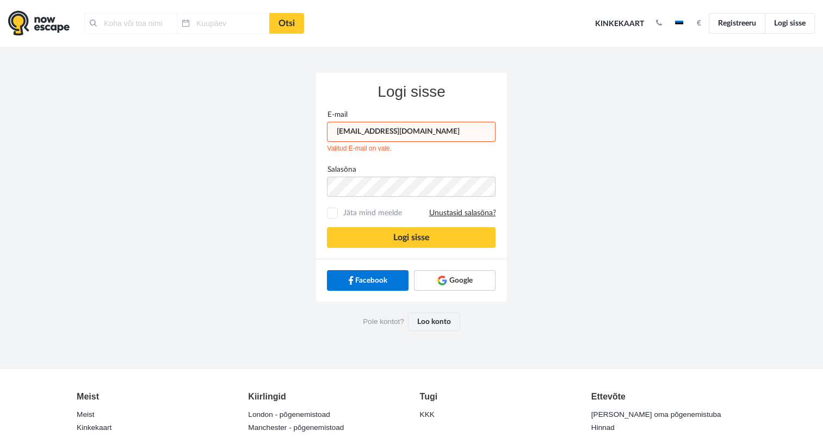
type input "[GEOGRAPHIC_DATA], [GEOGRAPHIC_DATA]"
type input "[DATE]"
click at [402, 238] on button "Logi sisse" at bounding box center [411, 237] width 169 height 21
click at [381, 170] on label "Salasõna" at bounding box center [411, 169] width 185 height 11
click at [327, 227] on button "Logi sisse" at bounding box center [411, 237] width 169 height 21
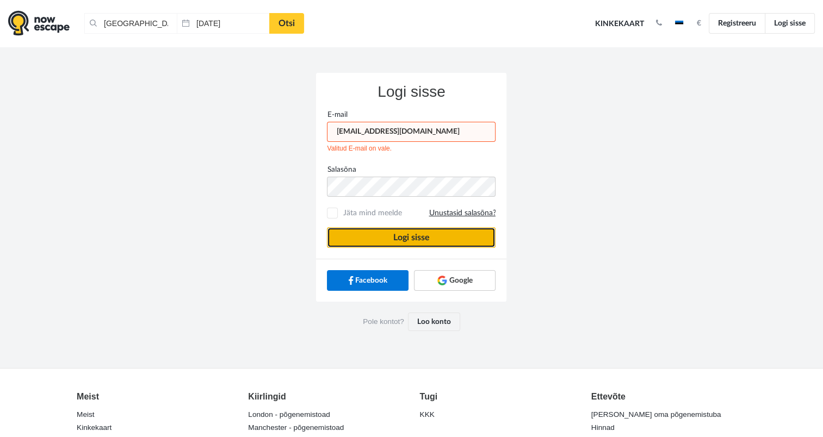
click at [394, 237] on button "Logi sisse" at bounding box center [411, 237] width 169 height 21
type input "Tallinn, Eesti"
type input "12.09.2025"
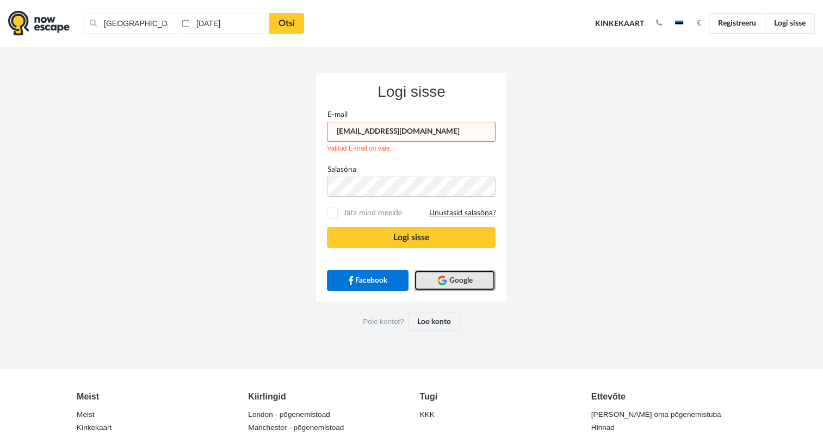
click at [460, 277] on span "Google" at bounding box center [460, 280] width 23 height 11
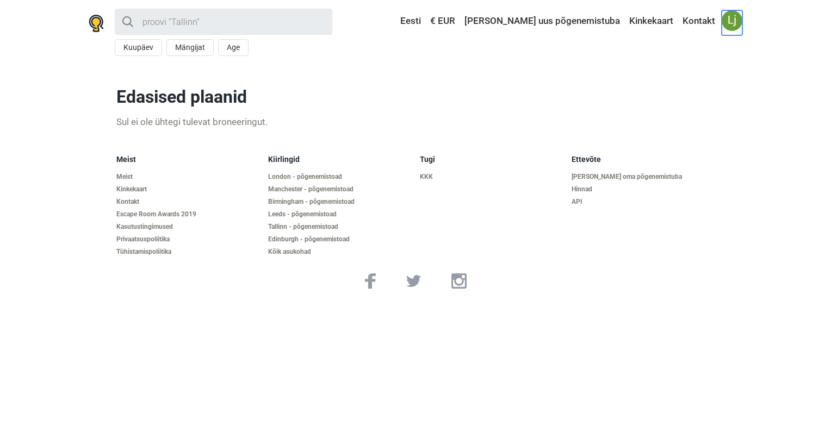
click at [731, 22] on span at bounding box center [732, 20] width 21 height 21
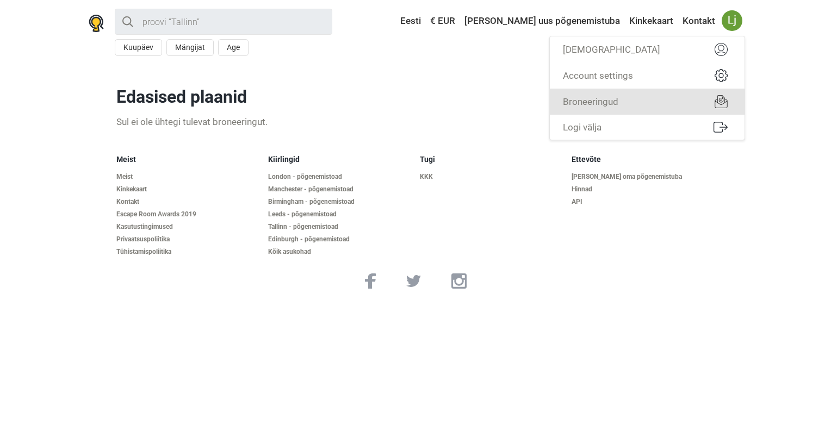
click at [585, 98] on link "Broneeringud" at bounding box center [647, 102] width 195 height 26
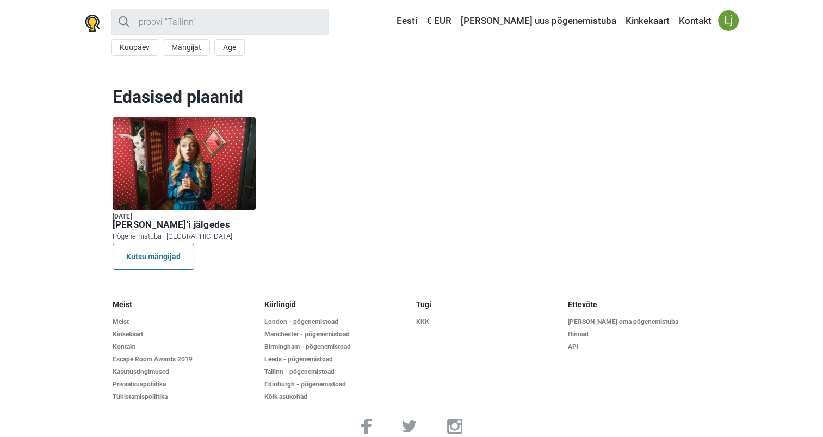
click at [153, 150] on div at bounding box center [184, 163] width 143 height 92
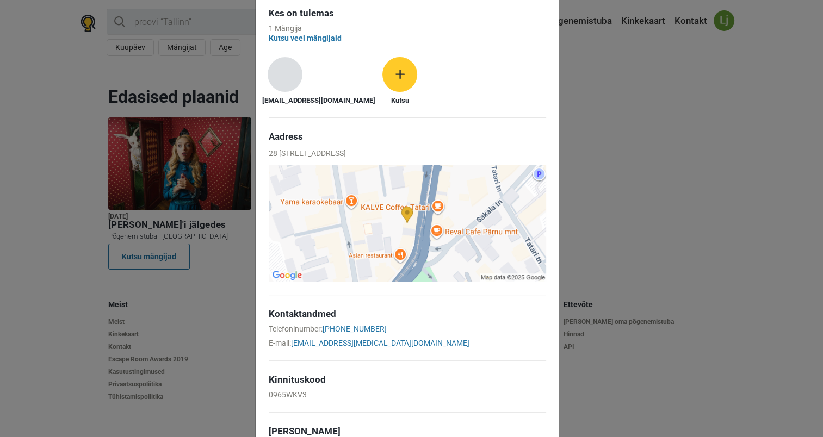
scroll to position [435, 0]
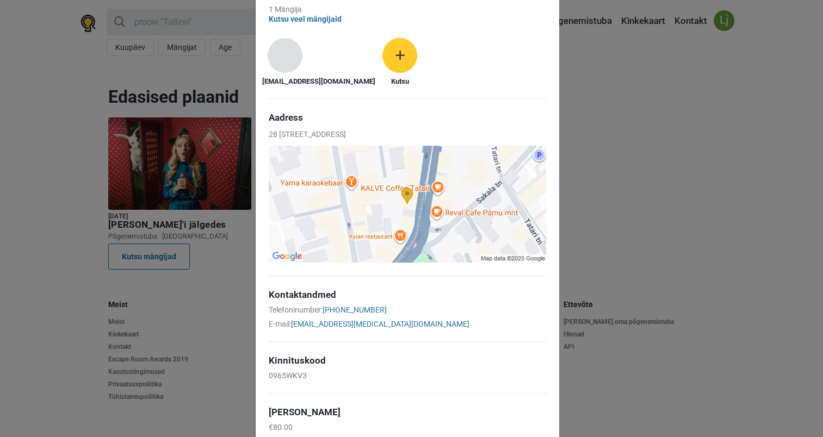
click at [400, 196] on img at bounding box center [407, 204] width 277 height 117
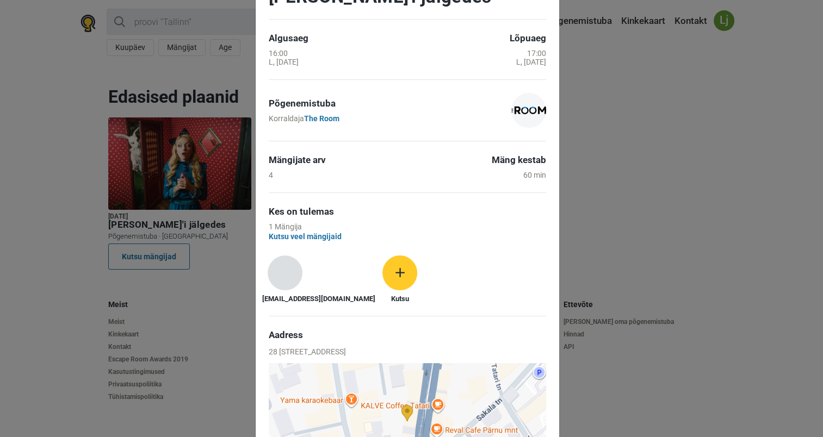
scroll to position [326, 0]
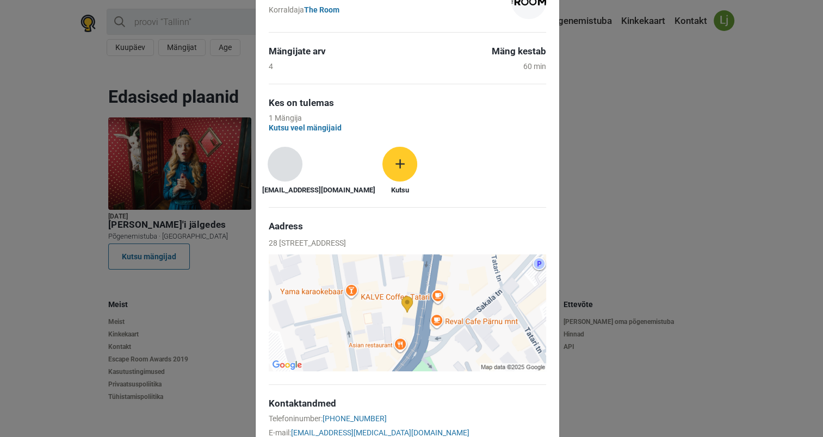
click at [686, 238] on div "Sinu broneering L, [DATE] 16:00 Kinnitatud broneering [PERSON_NAME]'i jälgedes …" at bounding box center [411, 218] width 823 height 437
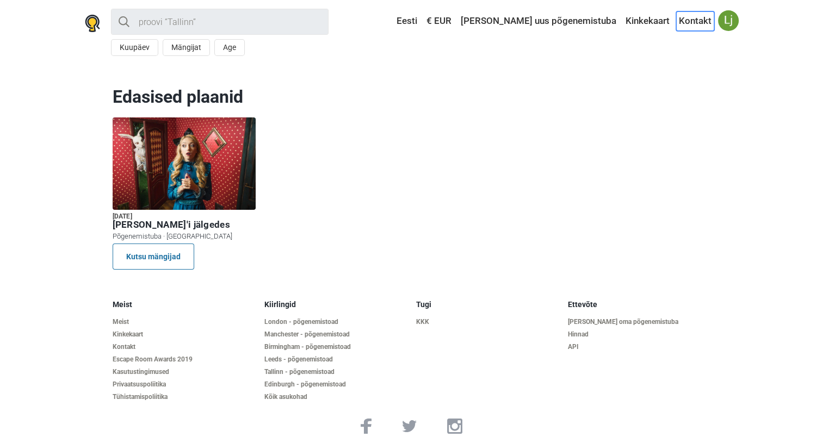
click at [688, 19] on link "Kontakt" at bounding box center [695, 21] width 38 height 20
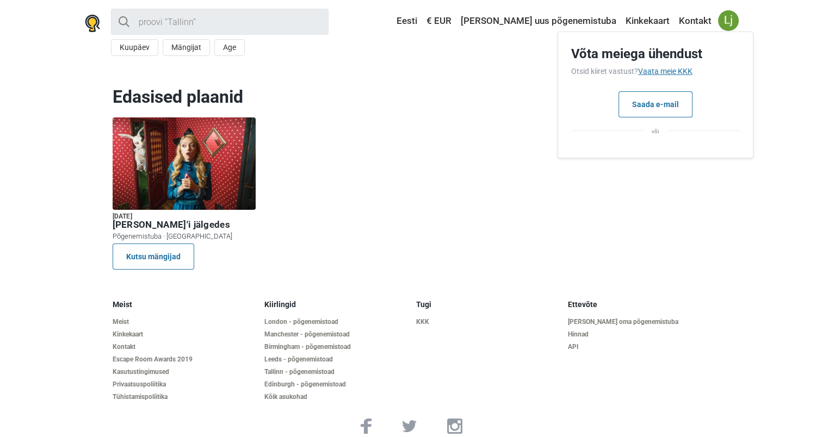
click at [655, 72] on link "Vaata meie KKK" at bounding box center [665, 71] width 54 height 9
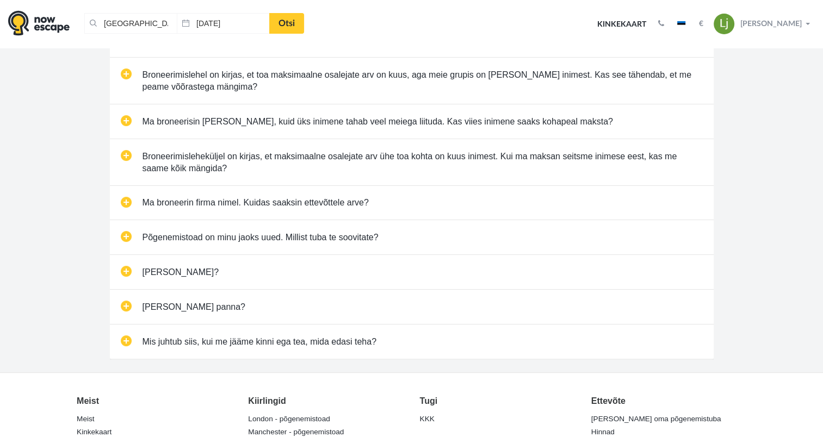
scroll to position [218, 0]
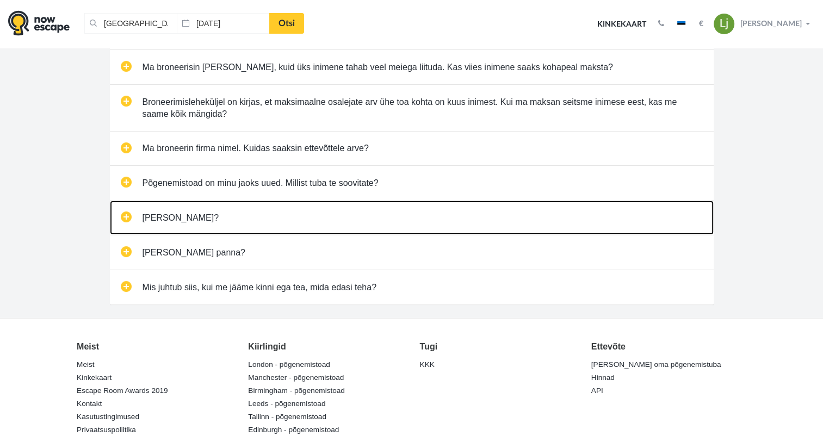
click at [125, 211] on link "[PERSON_NAME]?" at bounding box center [412, 218] width 604 height 34
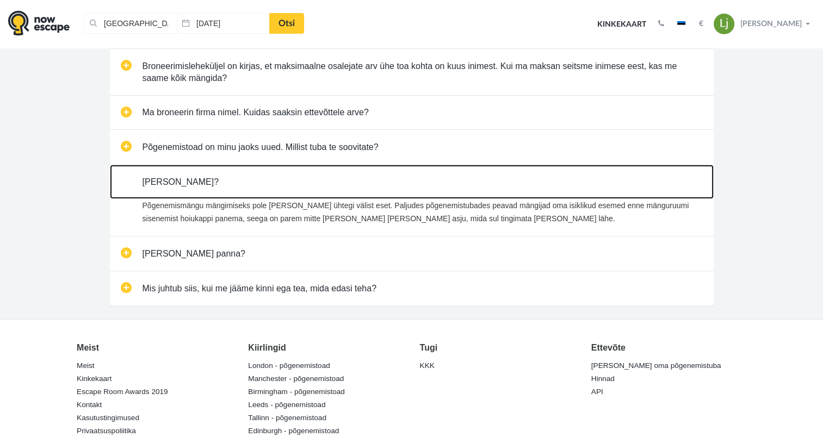
scroll to position [272, 0]
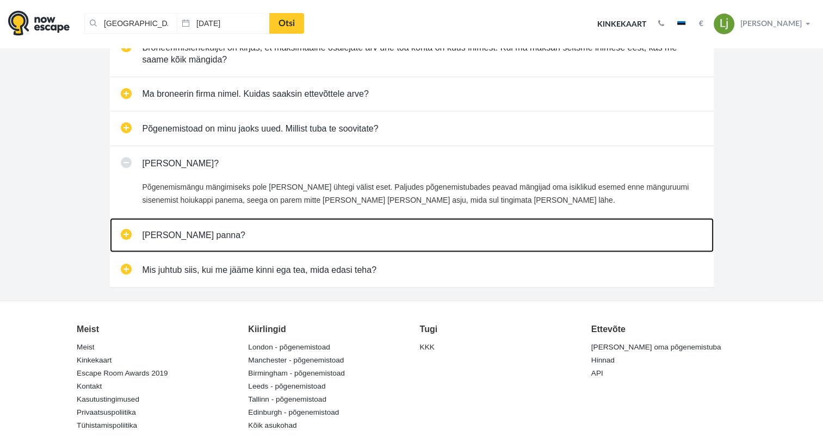
click at [124, 235] on link "[PERSON_NAME] panna?" at bounding box center [412, 235] width 604 height 34
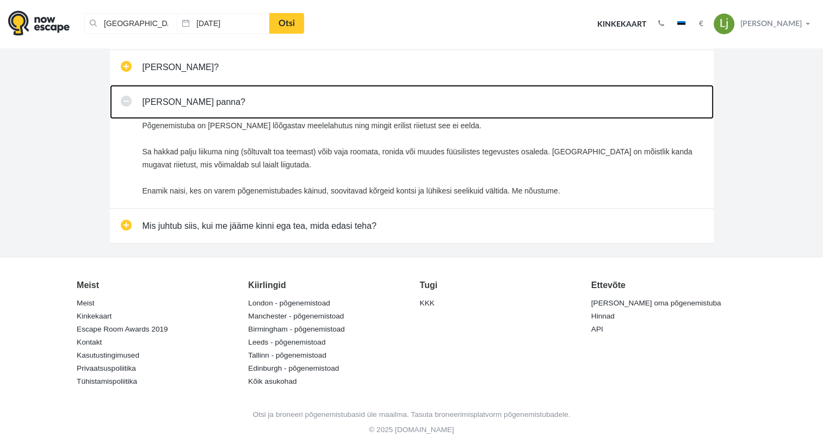
scroll to position [381, 0]
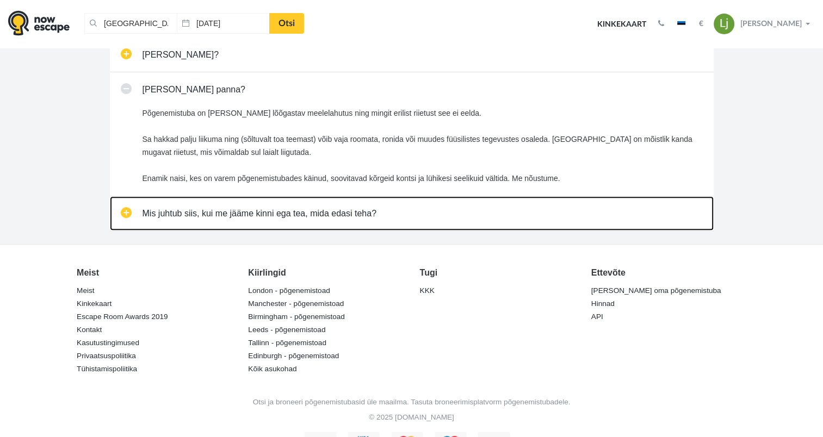
click at [122, 211] on link "Mis juhtub siis, kui me jääme kinni ega tea, mida edasi teha?" at bounding box center [412, 213] width 604 height 34
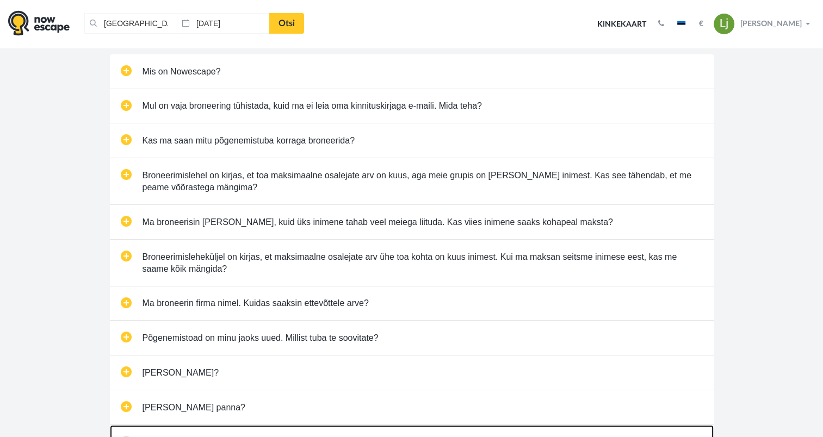
scroll to position [0, 0]
